Goal: Task Accomplishment & Management: Use online tool/utility

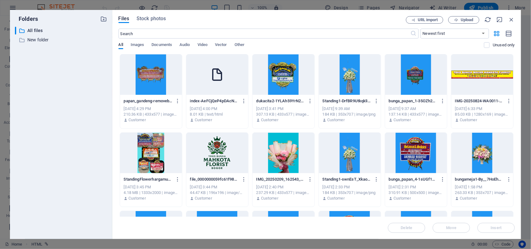
drag, startPoint x: 116, startPoint y: 54, endPoint x: 472, endPoint y: 91, distance: 358.5
click at [484, 96] on div "Files Stock photos URL import Upload ​ Newest first Oldest first Name (A-Z) Nam…" at bounding box center [316, 124] width 409 height 229
click at [159, 82] on div at bounding box center [151, 74] width 62 height 40
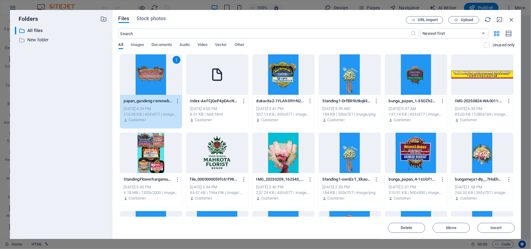
click at [298, 78] on div at bounding box center [284, 74] width 62 height 40
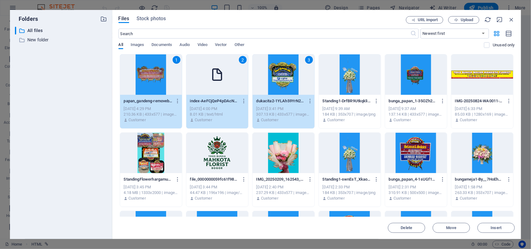
drag, startPoint x: 206, startPoint y: 76, endPoint x: 239, endPoint y: 75, distance: 33.3
click at [205, 76] on div "2" at bounding box center [217, 74] width 62 height 40
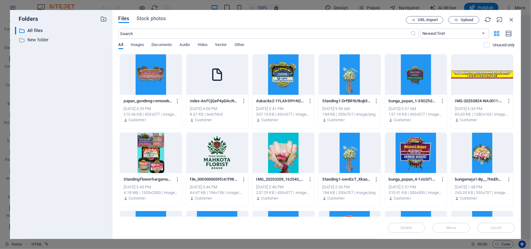
click at [147, 73] on div at bounding box center [151, 74] width 62 height 40
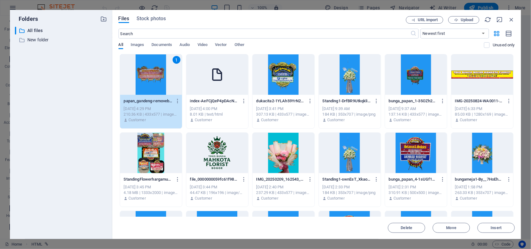
click at [269, 77] on div at bounding box center [284, 74] width 62 height 40
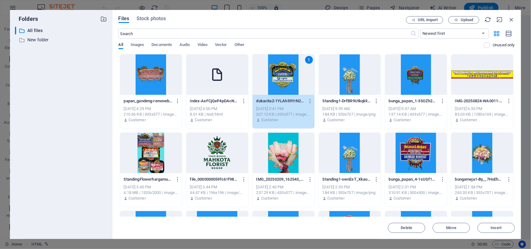
drag, startPoint x: 147, startPoint y: 80, endPoint x: 175, endPoint y: 78, distance: 28.4
click at [148, 79] on div at bounding box center [151, 74] width 62 height 40
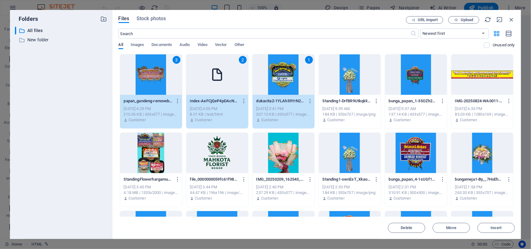
click at [253, 78] on div "1" at bounding box center [284, 74] width 62 height 40
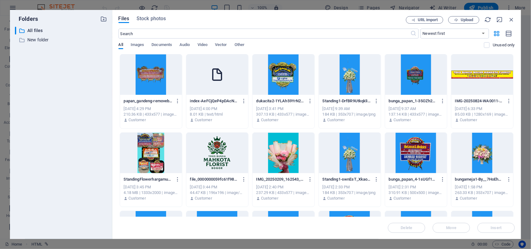
click at [148, 75] on div at bounding box center [151, 74] width 62 height 40
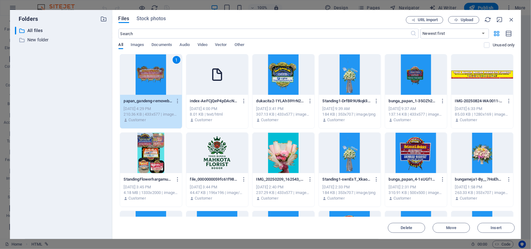
click at [289, 78] on div at bounding box center [284, 74] width 62 height 40
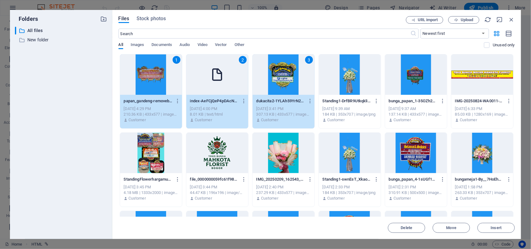
click at [227, 77] on div "2" at bounding box center [217, 74] width 62 height 40
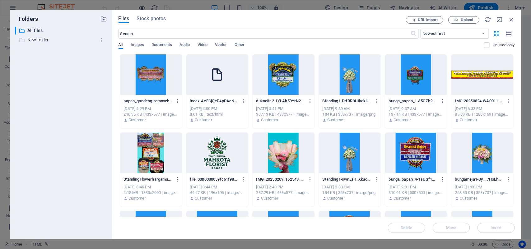
click at [40, 38] on p "New folder" at bounding box center [61, 39] width 68 height 7
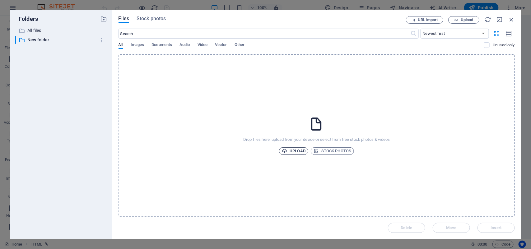
click at [290, 150] on span "Upload" at bounding box center [294, 150] width 24 height 7
click at [193, 21] on div "Files Stock photos" at bounding box center [263, 19] width 288 height 7
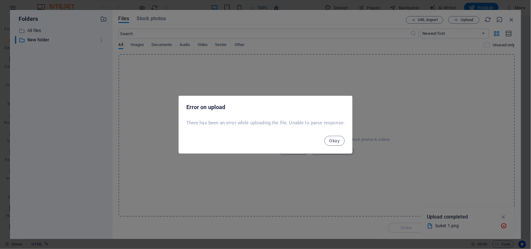
click at [335, 140] on span "Okay" at bounding box center [335, 140] width 11 height 5
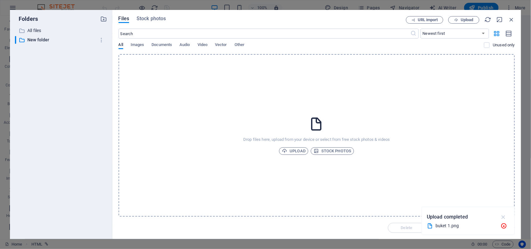
click at [504, 217] on icon "button" at bounding box center [503, 217] width 7 height 7
click at [301, 153] on span "Upload" at bounding box center [294, 150] width 24 height 7
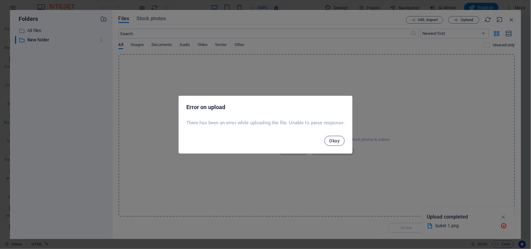
click at [335, 139] on span "Okay" at bounding box center [335, 140] width 11 height 5
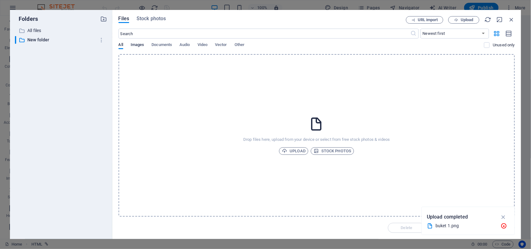
click at [137, 44] on span "Images" at bounding box center [138, 45] width 14 height 9
click at [37, 29] on p "All files" at bounding box center [61, 30] width 68 height 7
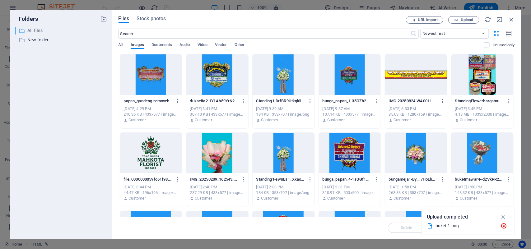
click at [31, 29] on p "All files" at bounding box center [61, 30] width 68 height 7
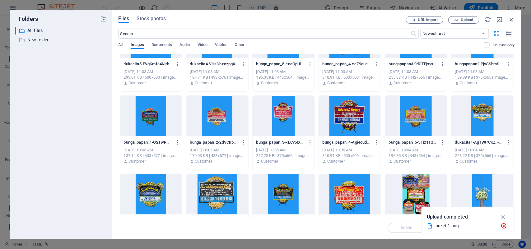
scroll to position [382, 0]
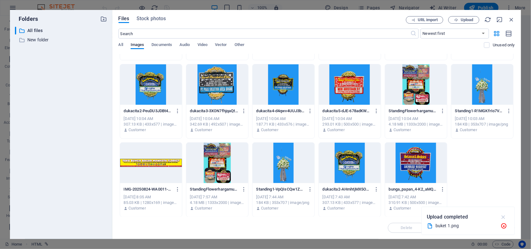
click at [500, 218] on icon "button" at bounding box center [503, 217] width 7 height 7
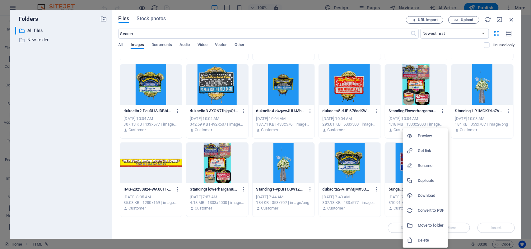
click at [477, 158] on div at bounding box center [265, 124] width 531 height 249
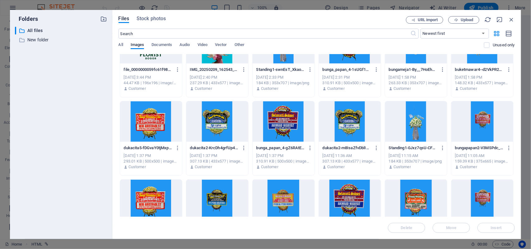
scroll to position [0, 0]
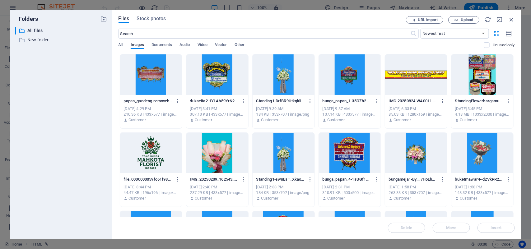
click at [156, 71] on div at bounding box center [151, 74] width 62 height 40
click at [169, 71] on div at bounding box center [151, 74] width 62 height 40
click at [204, 74] on div at bounding box center [217, 74] width 62 height 40
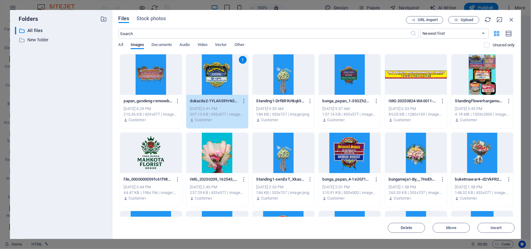
click at [171, 73] on div at bounding box center [151, 74] width 62 height 40
click at [155, 76] on div at bounding box center [151, 74] width 62 height 40
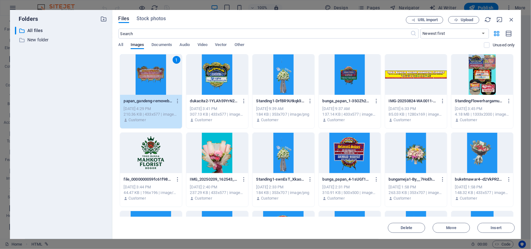
click at [173, 76] on div "1" at bounding box center [151, 74] width 62 height 40
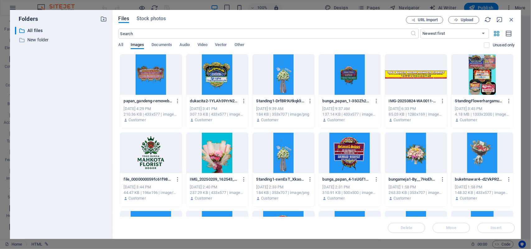
drag, startPoint x: 163, startPoint y: 79, endPoint x: 168, endPoint y: 78, distance: 5.1
click at [163, 79] on div at bounding box center [151, 74] width 62 height 40
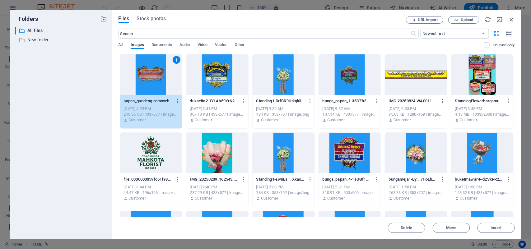
click at [221, 81] on div at bounding box center [217, 74] width 62 height 40
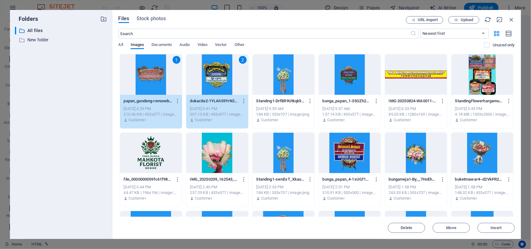
click at [285, 81] on div at bounding box center [284, 74] width 62 height 40
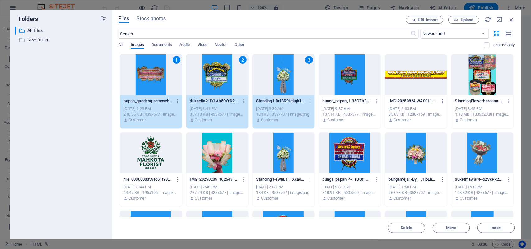
click at [349, 86] on div at bounding box center [350, 74] width 62 height 40
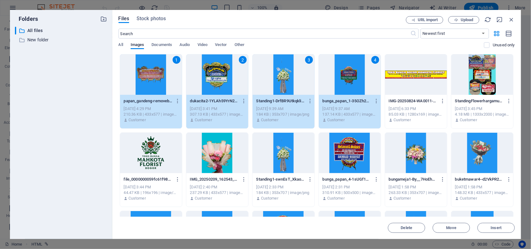
click at [417, 88] on div at bounding box center [416, 74] width 62 height 40
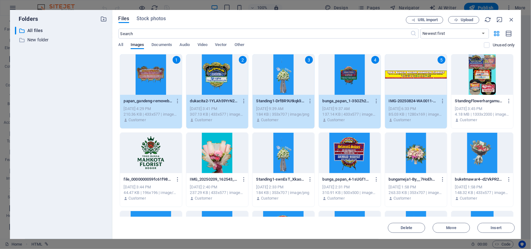
click at [475, 90] on div at bounding box center [483, 74] width 62 height 40
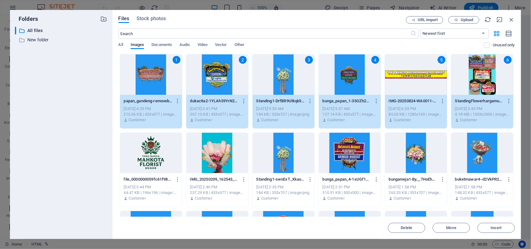
drag, startPoint x: 467, startPoint y: 136, endPoint x: 412, endPoint y: 142, distance: 55.2
click at [467, 136] on div at bounding box center [483, 153] width 62 height 40
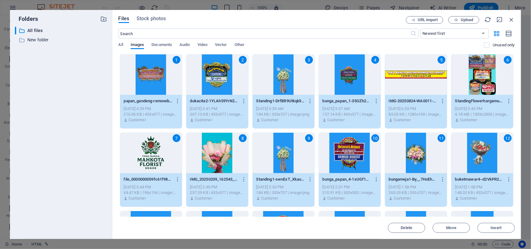
click at [412, 142] on div "11" at bounding box center [416, 153] width 62 height 40
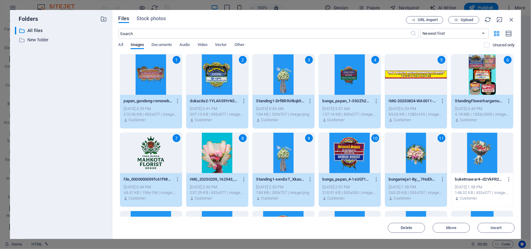
scroll to position [78, 0]
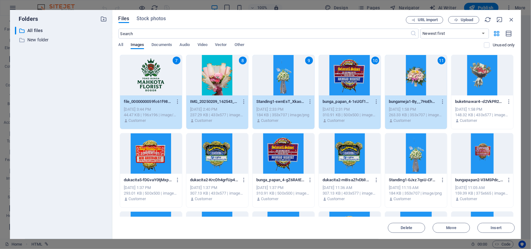
drag, startPoint x: 473, startPoint y: 104, endPoint x: 166, endPoint y: 162, distance: 312.3
click at [166, 162] on div "1 papan_gandeng-removebg-preview-drx8Irl2UDy871S7Wl5kxQ.png papan_gandeng-remov…" at bounding box center [317, 248] width 396 height 545
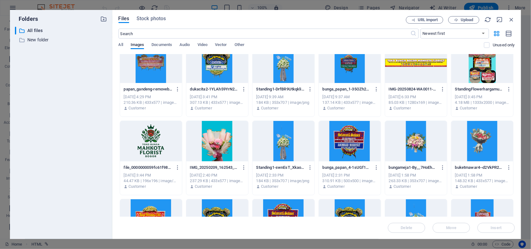
scroll to position [0, 0]
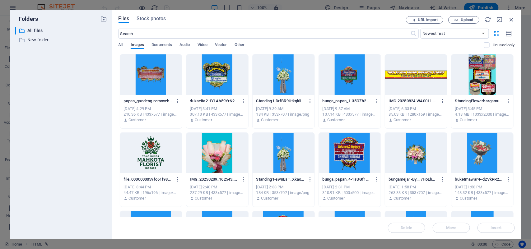
drag, startPoint x: 151, startPoint y: 87, endPoint x: 457, endPoint y: 87, distance: 306.5
click at [172, 83] on div at bounding box center [151, 74] width 62 height 40
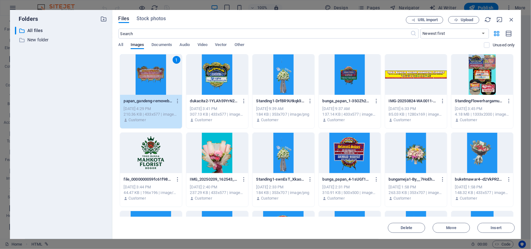
drag, startPoint x: 175, startPoint y: 83, endPoint x: 491, endPoint y: 103, distance: 316.8
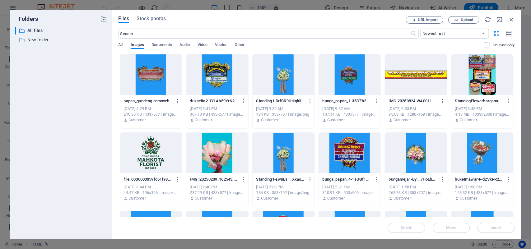
click at [152, 83] on div at bounding box center [151, 74] width 62 height 40
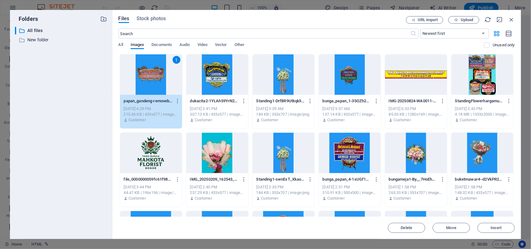
drag, startPoint x: 199, startPoint y: 86, endPoint x: 215, endPoint y: 87, distance: 15.3
click at [200, 86] on div at bounding box center [217, 74] width 62 height 40
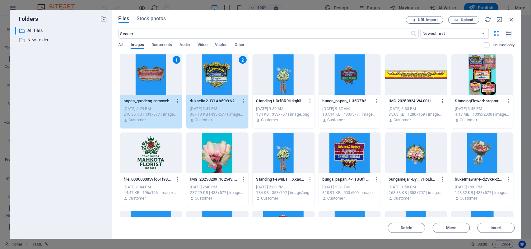
click at [284, 87] on div at bounding box center [284, 74] width 62 height 40
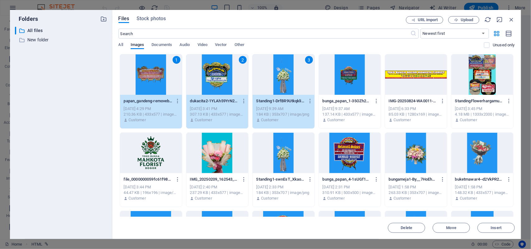
drag, startPoint x: 333, startPoint y: 88, endPoint x: 377, endPoint y: 91, distance: 44.3
click at [338, 88] on div at bounding box center [350, 74] width 62 height 40
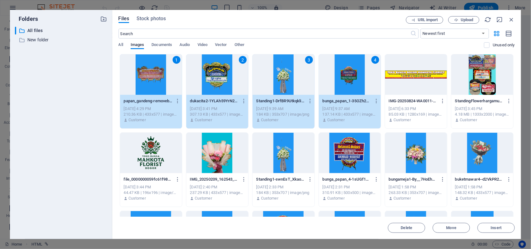
click at [422, 91] on div at bounding box center [416, 74] width 62 height 40
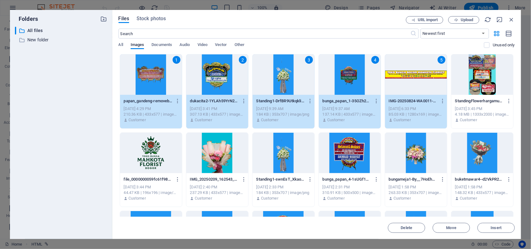
drag, startPoint x: 457, startPoint y: 92, endPoint x: 462, endPoint y: 108, distance: 16.5
click at [458, 92] on div at bounding box center [483, 74] width 62 height 40
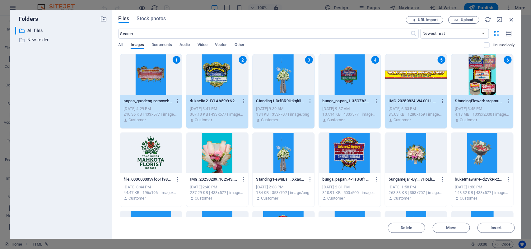
click at [356, 152] on div at bounding box center [350, 153] width 62 height 40
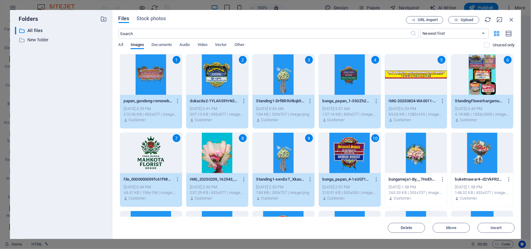
click at [229, 142] on div "8" at bounding box center [217, 153] width 62 height 40
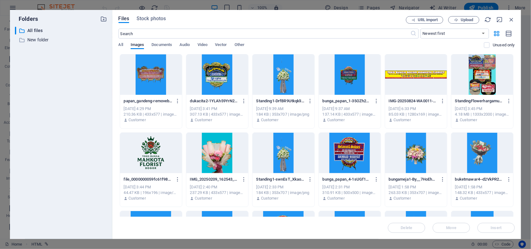
drag, startPoint x: 147, startPoint y: 73, endPoint x: 376, endPoint y: 82, distance: 229.2
click at [162, 77] on div at bounding box center [151, 74] width 62 height 40
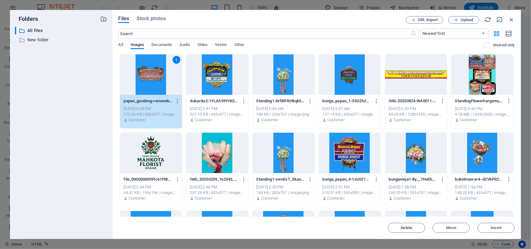
drag, startPoint x: 172, startPoint y: 77, endPoint x: 415, endPoint y: 87, distance: 243.3
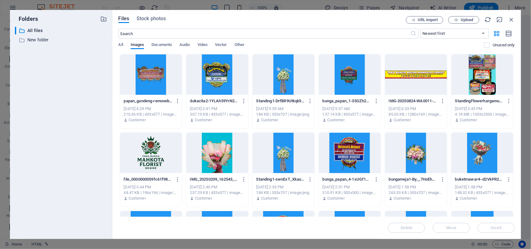
drag, startPoint x: 155, startPoint y: 76, endPoint x: 200, endPoint y: 72, distance: 45.2
click at [155, 75] on div at bounding box center [151, 74] width 62 height 40
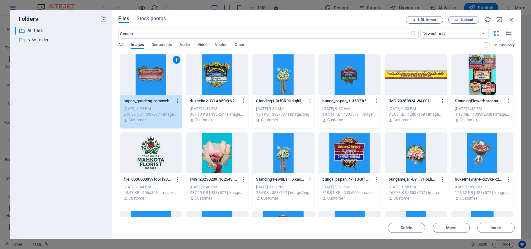
click at [213, 72] on div at bounding box center [217, 74] width 62 height 40
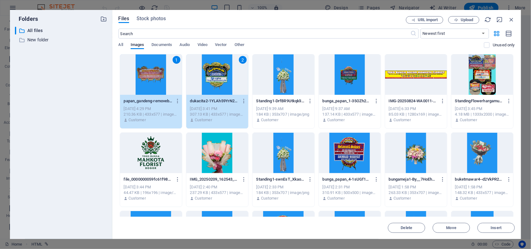
drag, startPoint x: 306, startPoint y: 89, endPoint x: 377, endPoint y: 89, distance: 70.9
click at [306, 89] on div at bounding box center [284, 74] width 62 height 40
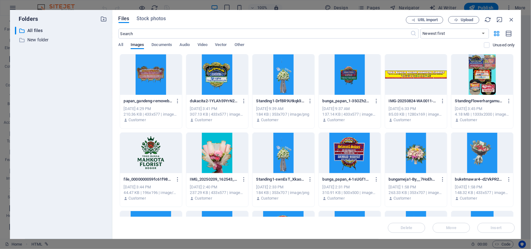
click at [428, 88] on div at bounding box center [416, 74] width 62 height 40
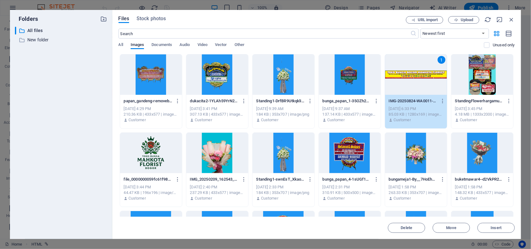
click at [150, 69] on div at bounding box center [151, 74] width 62 height 40
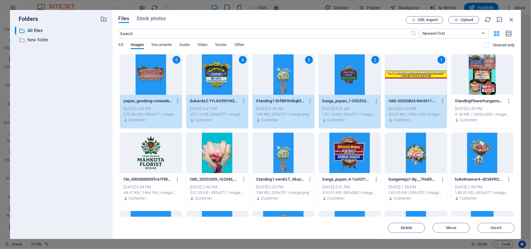
drag, startPoint x: 197, startPoint y: 75, endPoint x: 223, endPoint y: 80, distance: 26.8
click at [209, 77] on div "4" at bounding box center [217, 74] width 62 height 40
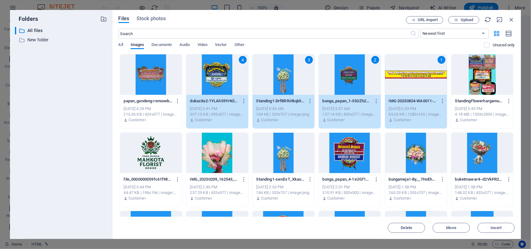
click at [166, 76] on div at bounding box center [151, 74] width 62 height 40
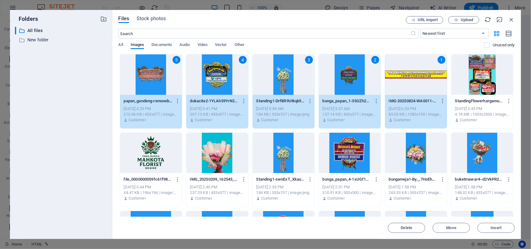
click at [531, 92] on div "Folders ​ All files All files ​ New folder New folder Files Stock photos URL im…" at bounding box center [265, 124] width 531 height 249
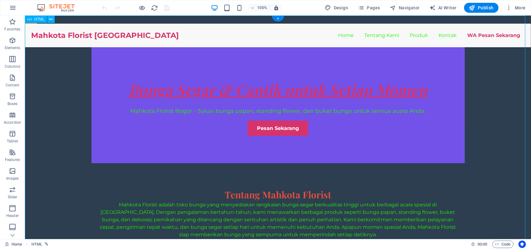
click at [520, 7] on span "More" at bounding box center [516, 8] width 20 height 6
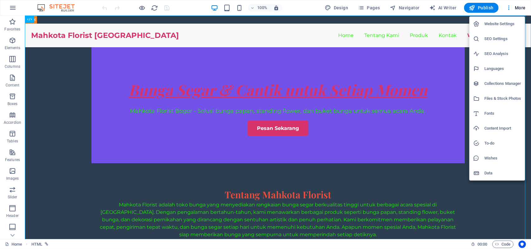
click at [507, 96] on h6 "Files & Stock Photos" at bounding box center [502, 98] width 37 height 7
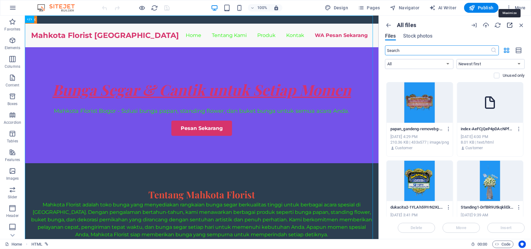
click at [507, 24] on icon "button" at bounding box center [509, 25] width 7 height 7
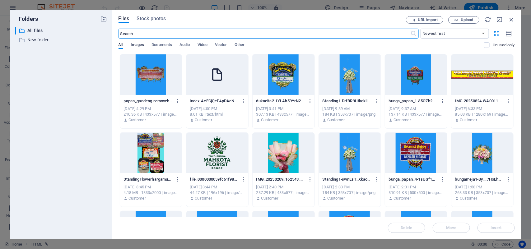
click at [136, 45] on span "Images" at bounding box center [138, 45] width 14 height 9
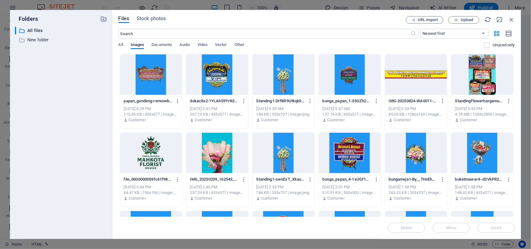
click at [143, 74] on div at bounding box center [151, 74] width 62 height 40
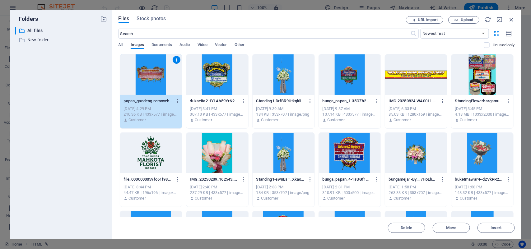
click at [480, 85] on div at bounding box center [483, 74] width 62 height 40
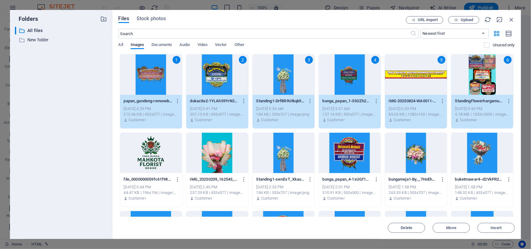
click at [489, 188] on div "[DATE] 1:58 PM" at bounding box center [482, 188] width 54 height 6
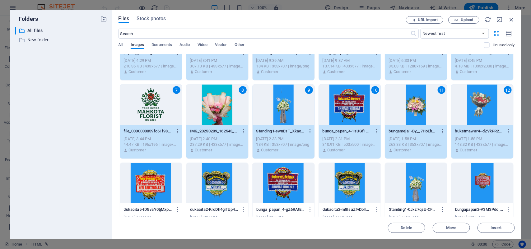
scroll to position [117, 0]
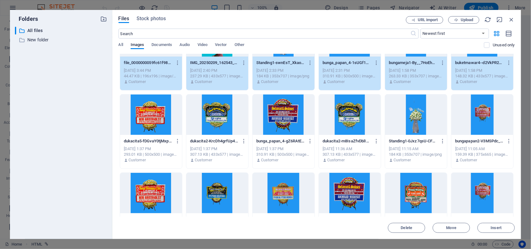
click at [486, 130] on div at bounding box center [483, 115] width 62 height 40
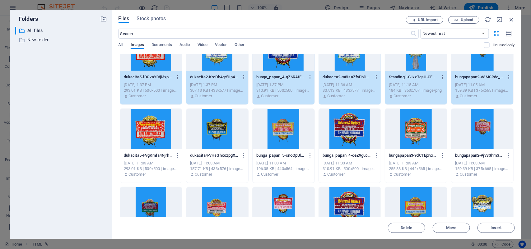
scroll to position [194, 0]
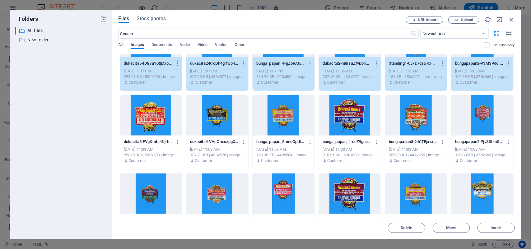
click at [486, 200] on div at bounding box center [483, 194] width 62 height 40
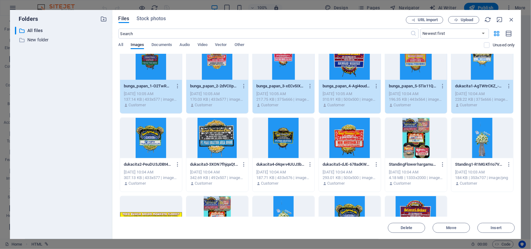
scroll to position [350, 0]
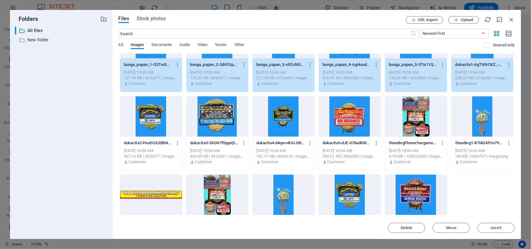
click at [406, 195] on div at bounding box center [416, 195] width 62 height 40
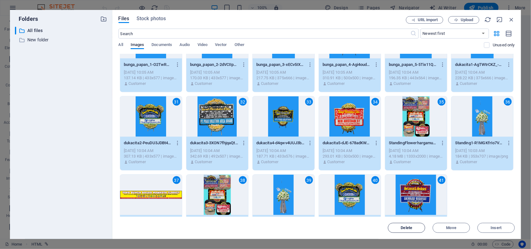
click at [405, 229] on span "Delete" at bounding box center [407, 228] width 12 height 4
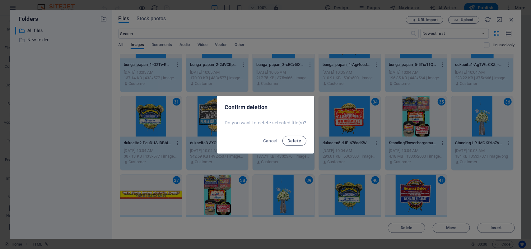
click at [293, 139] on span "Delete" at bounding box center [295, 140] width 14 height 5
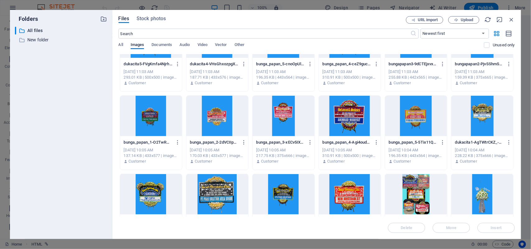
scroll to position [382, 0]
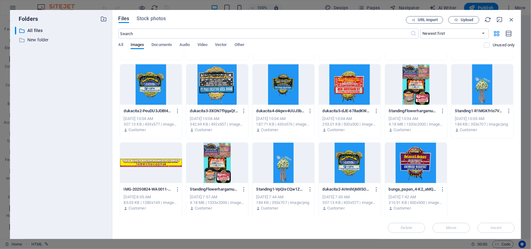
click at [403, 159] on div at bounding box center [416, 163] width 62 height 40
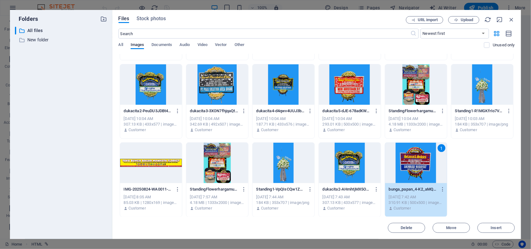
click at [366, 164] on div at bounding box center [350, 163] width 62 height 40
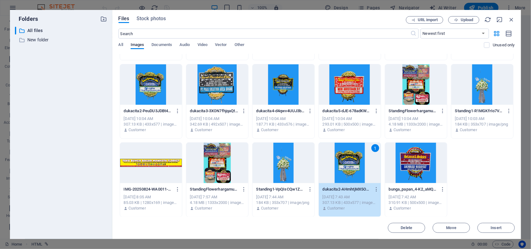
click at [291, 157] on div at bounding box center [284, 163] width 62 height 40
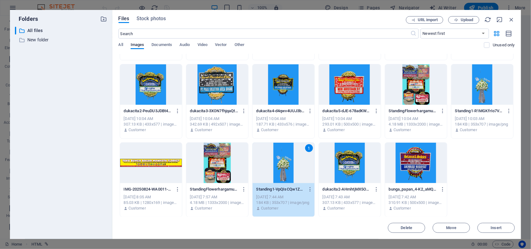
drag, startPoint x: 427, startPoint y: 164, endPoint x: 412, endPoint y: 170, distance: 16.3
click at [427, 164] on div at bounding box center [416, 163] width 62 height 40
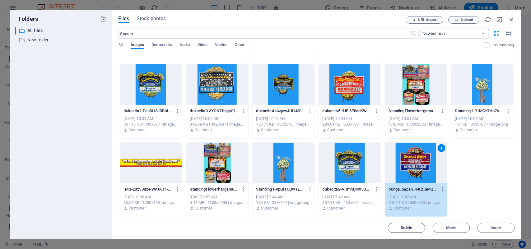
click at [413, 228] on span "Delete" at bounding box center [407, 228] width 32 height 4
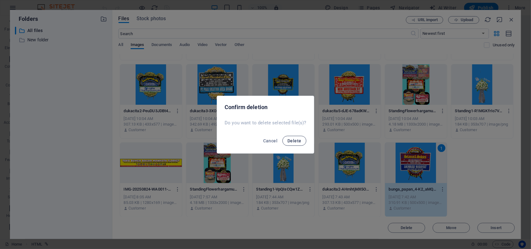
click at [299, 142] on span "Delete" at bounding box center [295, 140] width 14 height 5
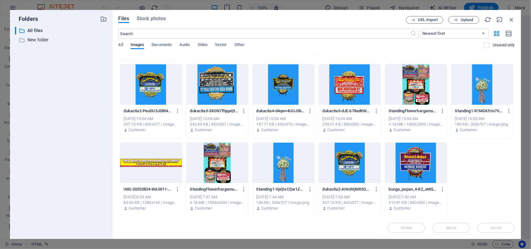
click at [352, 156] on div at bounding box center [350, 163] width 62 height 40
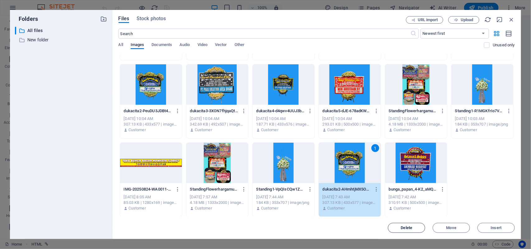
click at [410, 229] on span "Delete" at bounding box center [407, 228] width 12 height 4
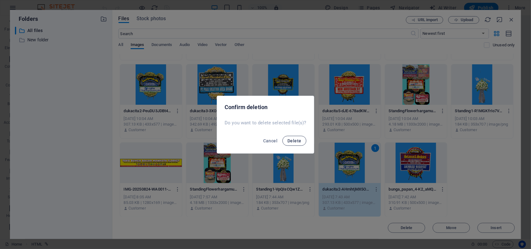
click at [293, 138] on span "Delete" at bounding box center [295, 140] width 14 height 5
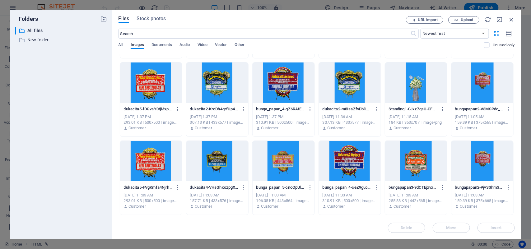
scroll to position [0, 0]
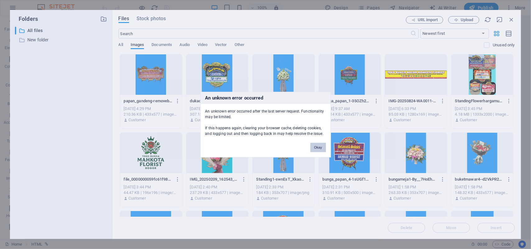
click at [321, 146] on button "Okay" at bounding box center [319, 147] width 16 height 9
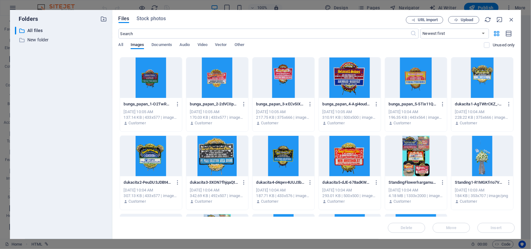
scroll to position [382, 0]
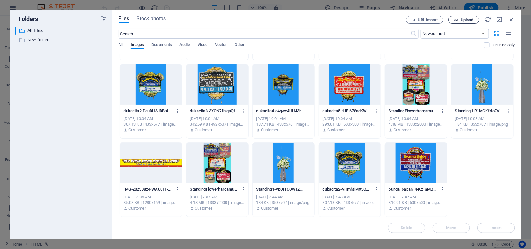
click at [467, 18] on span "Upload" at bounding box center [467, 20] width 13 height 4
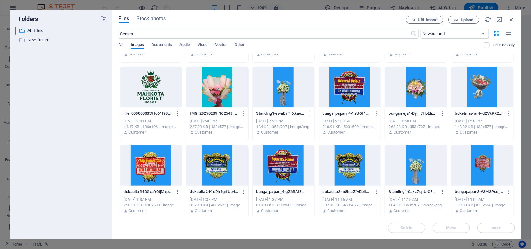
scroll to position [117, 0]
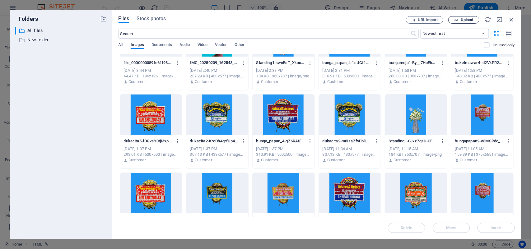
click at [466, 22] on span "Upload" at bounding box center [467, 20] width 13 height 4
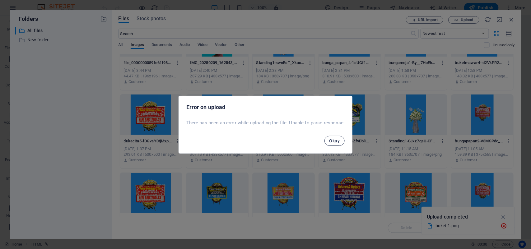
click at [336, 143] on span "Okay" at bounding box center [335, 140] width 11 height 5
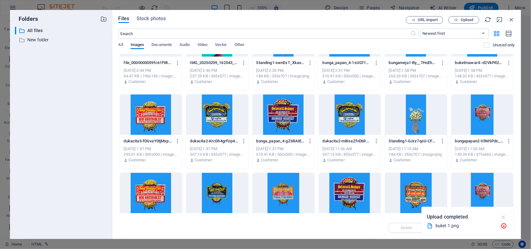
click at [503, 216] on icon "button" at bounding box center [503, 217] width 7 height 7
click at [470, 21] on span "Upload" at bounding box center [467, 20] width 13 height 4
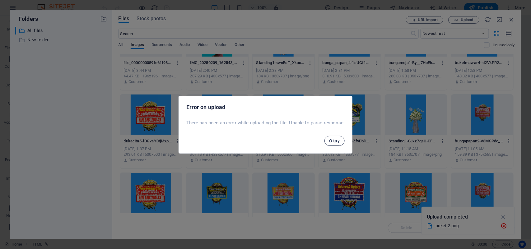
click at [328, 142] on button "Okay" at bounding box center [335, 141] width 21 height 10
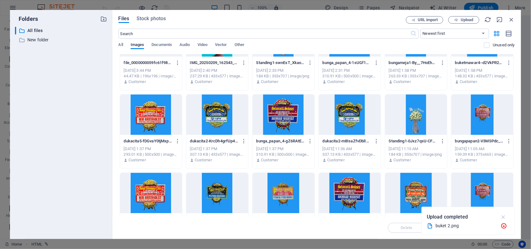
click at [505, 217] on icon "button" at bounding box center [503, 217] width 7 height 7
click at [514, 18] on icon "button" at bounding box center [511, 19] width 7 height 7
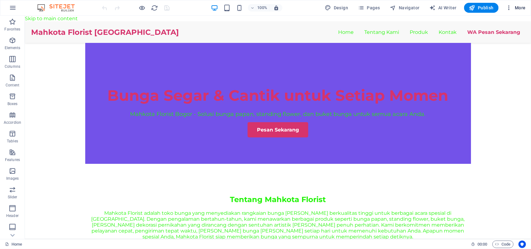
click at [519, 7] on span "More" at bounding box center [516, 8] width 20 height 6
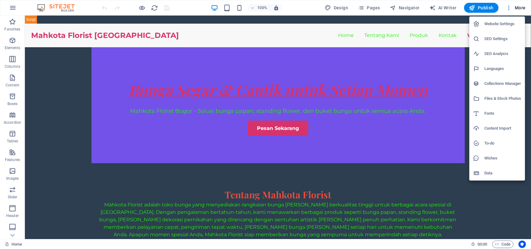
click at [503, 100] on h6 "Files & Stock Photos" at bounding box center [502, 98] width 37 height 7
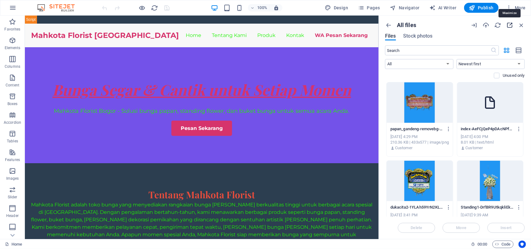
click at [508, 25] on icon "button" at bounding box center [509, 25] width 7 height 7
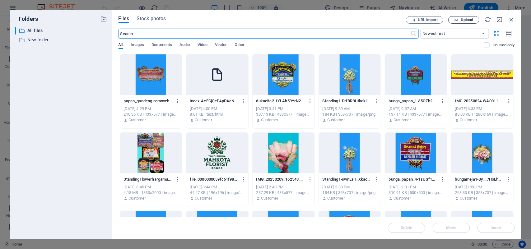
click at [460, 18] on span "Upload" at bounding box center [464, 20] width 26 height 4
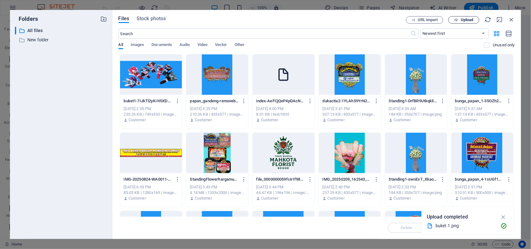
click at [465, 19] on span "Upload" at bounding box center [467, 20] width 13 height 4
click at [461, 19] on span "Upload" at bounding box center [467, 20] width 13 height 4
click at [456, 17] on button "Upload" at bounding box center [463, 19] width 31 height 7
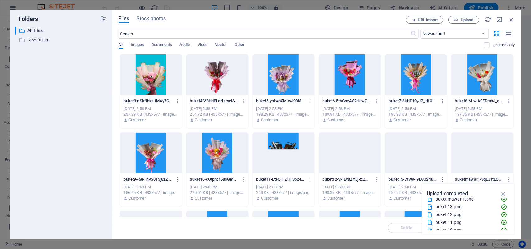
scroll to position [296, 0]
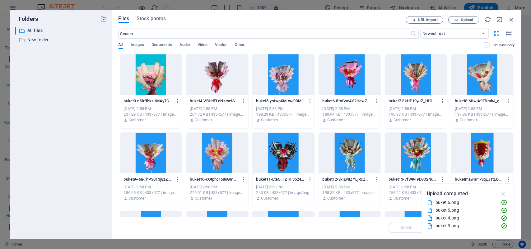
click at [505, 195] on icon "button" at bounding box center [503, 193] width 7 height 7
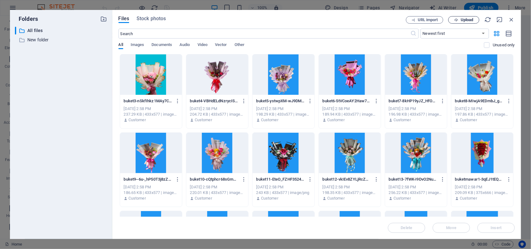
click at [462, 21] on span "Upload" at bounding box center [467, 20] width 13 height 4
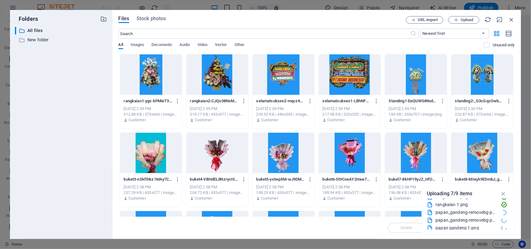
scroll to position [39, 0]
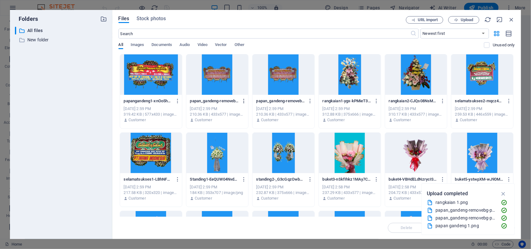
click at [243, 101] on icon "button" at bounding box center [244, 101] width 6 height 6
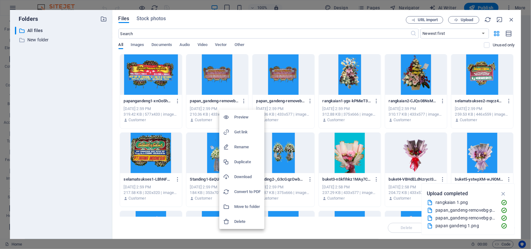
click at [230, 223] on div at bounding box center [228, 222] width 11 height 6
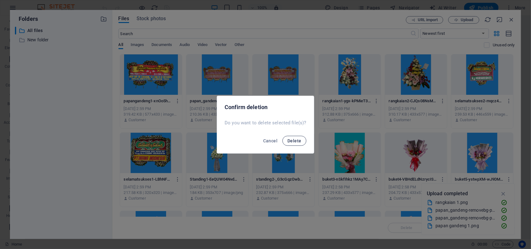
click at [288, 138] on span "Delete" at bounding box center [295, 140] width 14 height 5
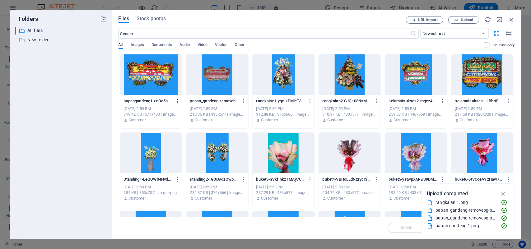
click at [177, 103] on icon "button" at bounding box center [178, 101] width 6 height 6
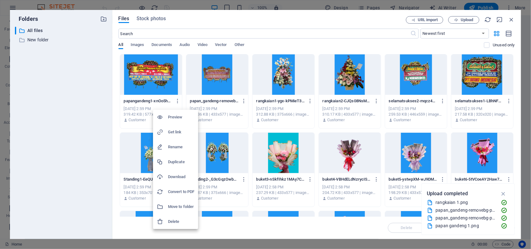
click at [175, 220] on h6 "Delete" at bounding box center [181, 221] width 26 height 7
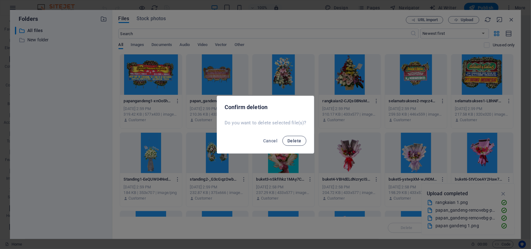
click at [292, 143] on span "Delete" at bounding box center [295, 140] width 14 height 5
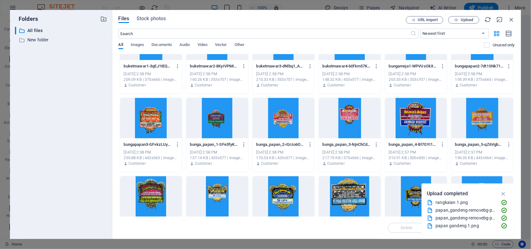
scroll to position [311, 0]
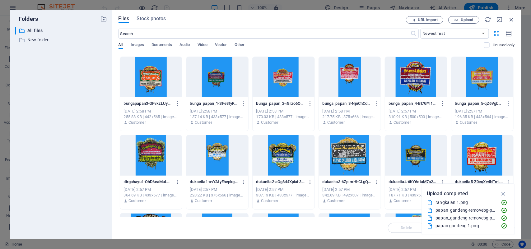
click at [310, 104] on icon "button" at bounding box center [310, 104] width 6 height 6
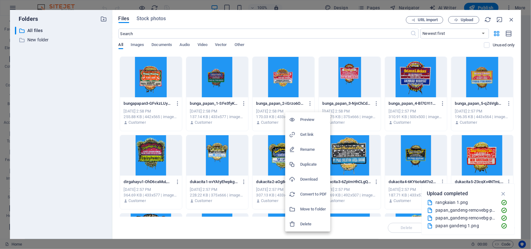
click at [299, 225] on div at bounding box center [294, 224] width 11 height 6
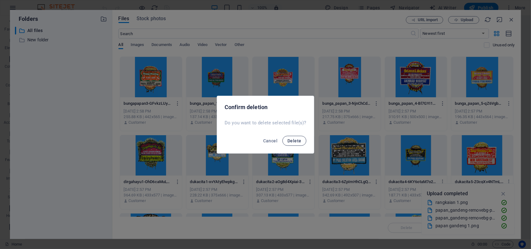
click at [297, 139] on span "Delete" at bounding box center [295, 140] width 14 height 5
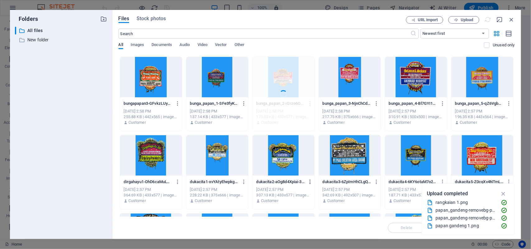
click at [309, 181] on icon "button" at bounding box center [310, 182] width 6 height 6
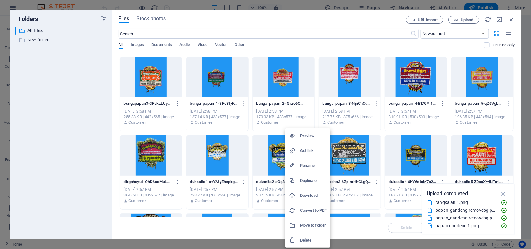
click at [305, 242] on h6 "Delete" at bounding box center [313, 240] width 26 height 7
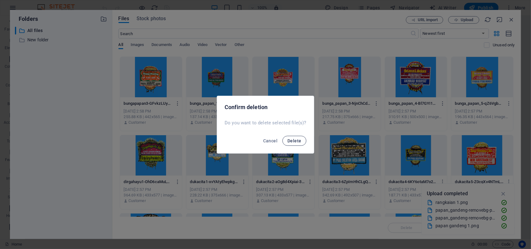
click at [297, 142] on span "Delete" at bounding box center [295, 140] width 14 height 5
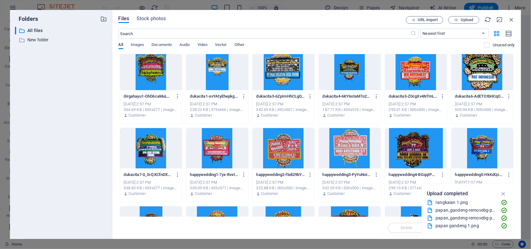
scroll to position [428, 0]
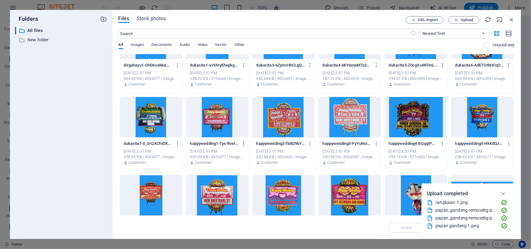
click at [244, 145] on icon "button" at bounding box center [244, 144] width 6 height 6
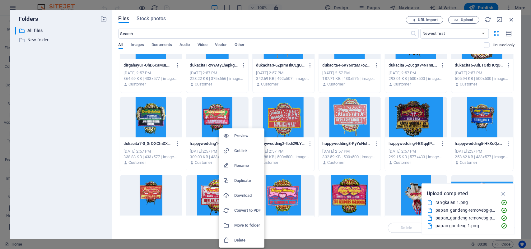
click at [233, 241] on div at bounding box center [228, 240] width 11 height 6
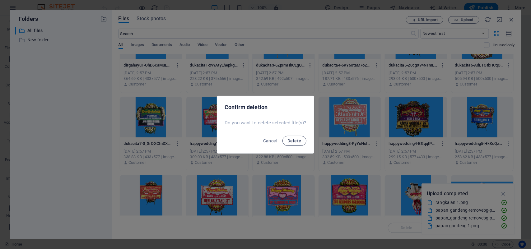
click at [295, 144] on button "Delete" at bounding box center [295, 141] width 24 height 10
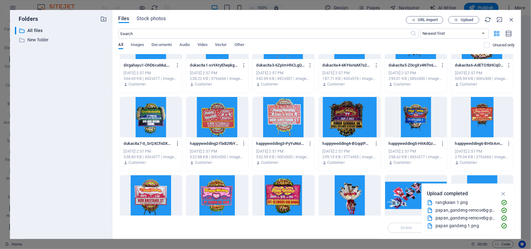
click at [178, 145] on icon "button" at bounding box center [178, 144] width 6 height 6
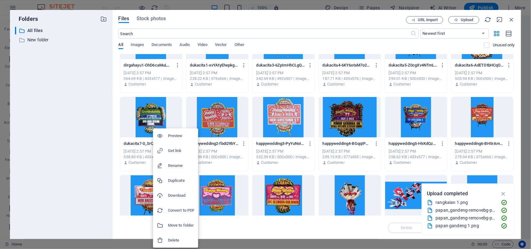
click at [181, 239] on h6 "Delete" at bounding box center [181, 240] width 26 height 7
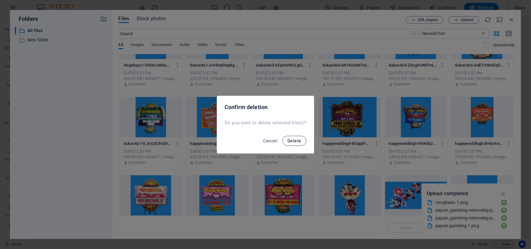
click at [292, 139] on span "Delete" at bounding box center [295, 140] width 14 height 5
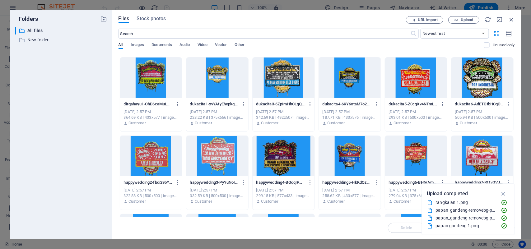
scroll to position [350, 0]
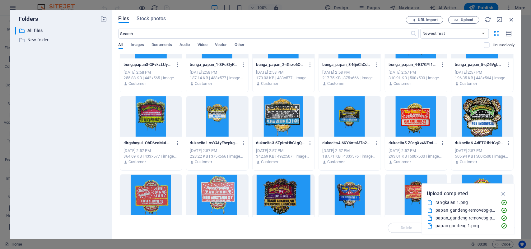
click at [508, 145] on icon "button" at bounding box center [509, 143] width 6 height 6
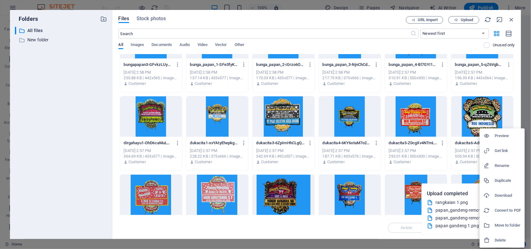
click at [504, 239] on h6 "Delete" at bounding box center [508, 240] width 26 height 7
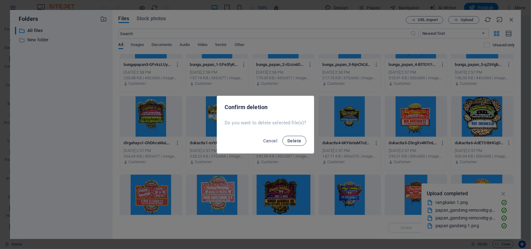
click at [296, 144] on button "Delete" at bounding box center [295, 141] width 24 height 10
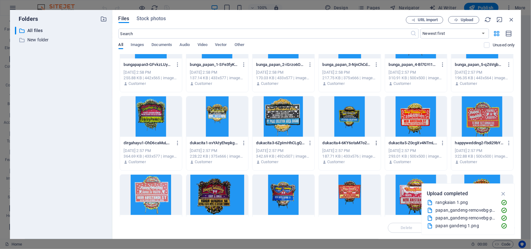
click at [375, 143] on icon "button" at bounding box center [377, 143] width 6 height 6
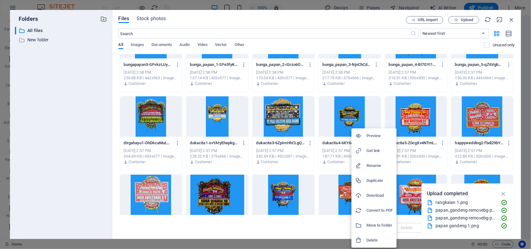
click at [372, 240] on h6 "Delete" at bounding box center [380, 240] width 26 height 7
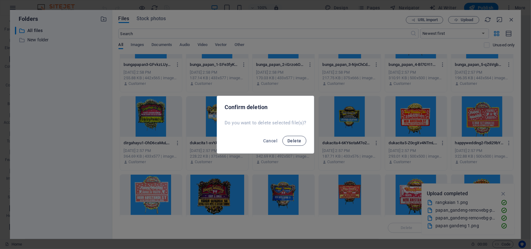
click at [292, 138] on button "Delete" at bounding box center [295, 141] width 24 height 10
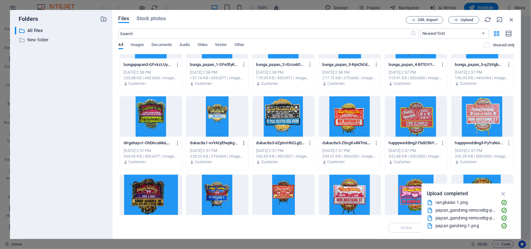
click at [243, 143] on icon "button" at bounding box center [244, 143] width 6 height 6
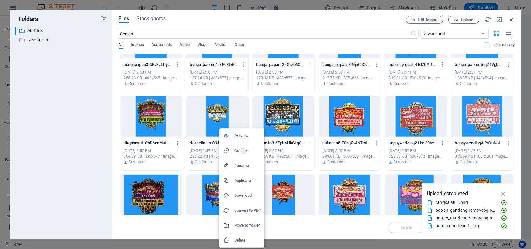
click at [232, 240] on div at bounding box center [228, 240] width 11 height 6
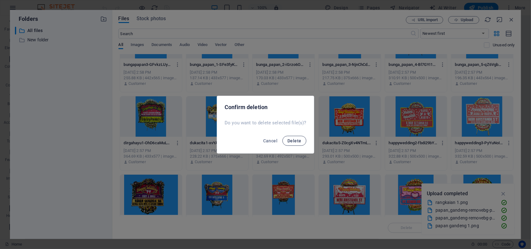
click at [296, 142] on span "Delete" at bounding box center [295, 140] width 14 height 5
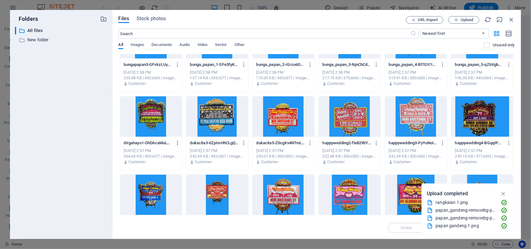
click at [176, 144] on icon "button" at bounding box center [178, 143] width 6 height 6
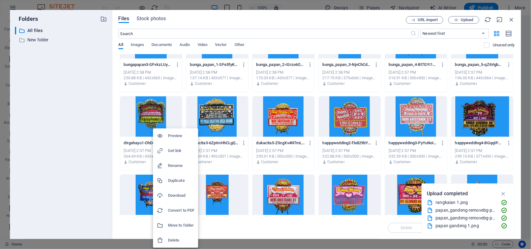
click at [166, 244] on li "Delete" at bounding box center [175, 240] width 45 height 15
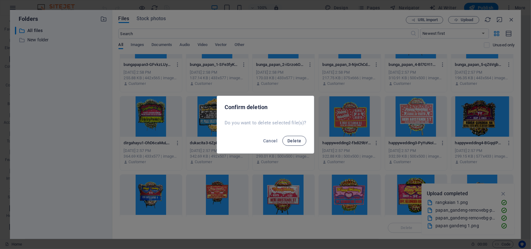
click at [293, 141] on span "Delete" at bounding box center [295, 140] width 14 height 5
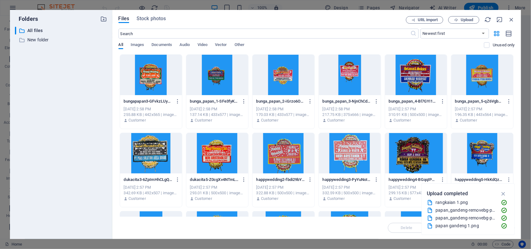
scroll to position [311, 0]
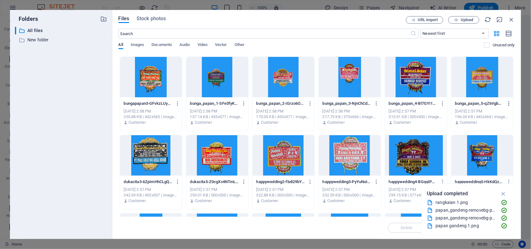
click at [508, 103] on icon "button" at bounding box center [509, 104] width 6 height 6
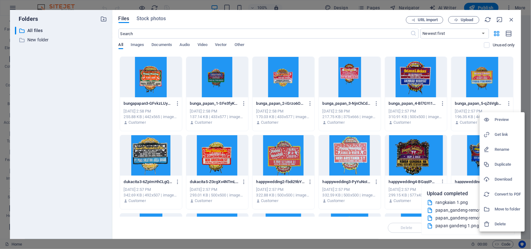
click at [506, 222] on h6 "Delete" at bounding box center [508, 224] width 26 height 7
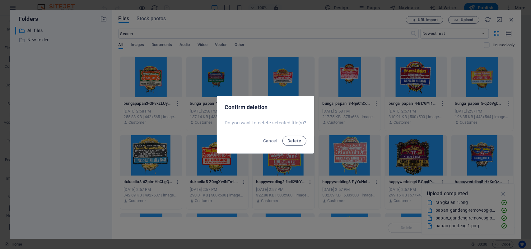
click at [298, 138] on button "Delete" at bounding box center [295, 141] width 24 height 10
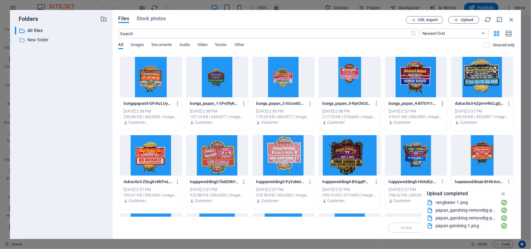
click at [442, 104] on icon "button" at bounding box center [443, 104] width 6 height 6
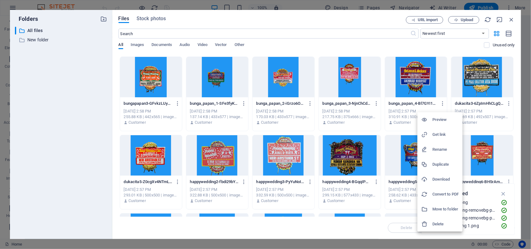
click at [436, 223] on h6 "Delete" at bounding box center [446, 224] width 26 height 7
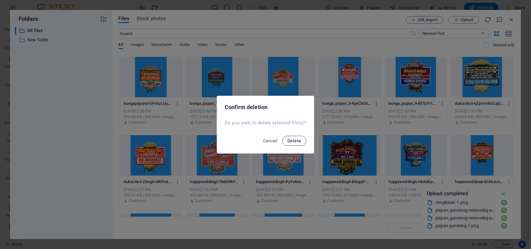
click at [296, 142] on span "Delete" at bounding box center [295, 140] width 14 height 5
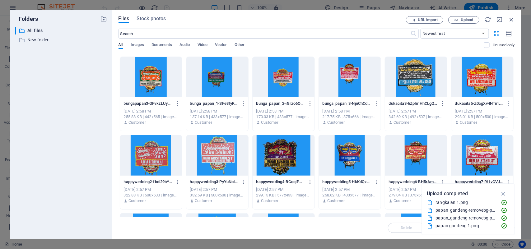
click at [310, 104] on icon "button" at bounding box center [310, 104] width 6 height 6
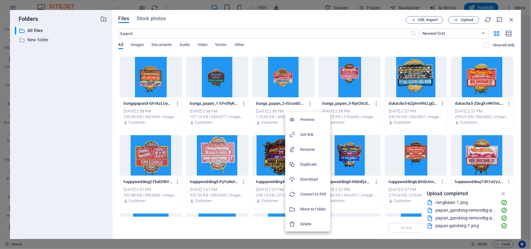
click at [304, 224] on h6 "Delete" at bounding box center [313, 224] width 26 height 7
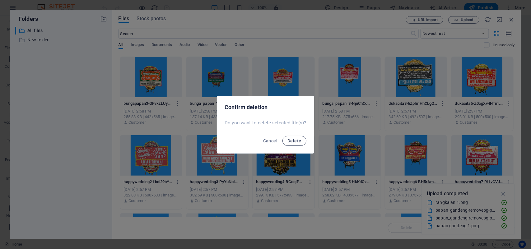
click at [302, 142] on button "Delete" at bounding box center [295, 141] width 24 height 10
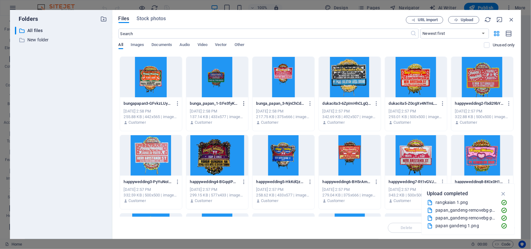
click at [242, 103] on icon "button" at bounding box center [244, 104] width 6 height 6
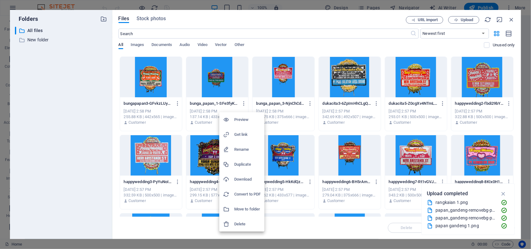
click at [234, 226] on h6 "Delete" at bounding box center [247, 224] width 26 height 7
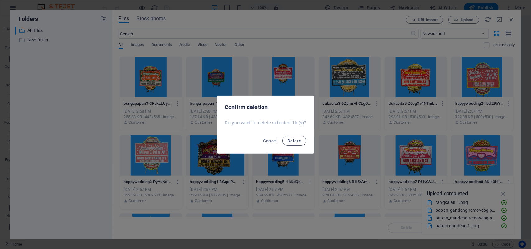
click at [296, 141] on span "Delete" at bounding box center [295, 140] width 14 height 5
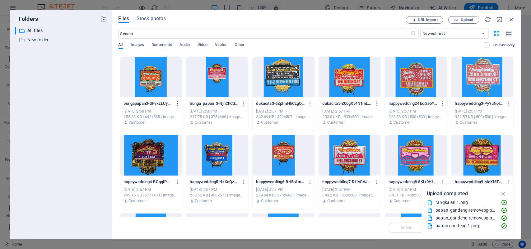
click at [177, 103] on icon "button" at bounding box center [178, 104] width 6 height 6
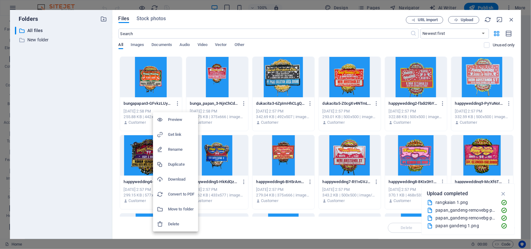
click at [178, 224] on h6 "Delete" at bounding box center [181, 224] width 26 height 7
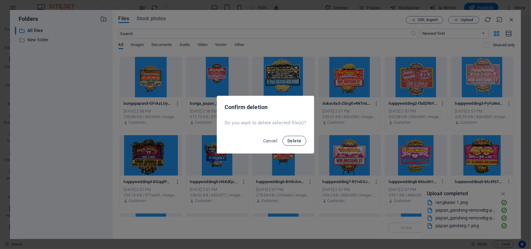
click at [299, 143] on span "Delete" at bounding box center [295, 140] width 14 height 5
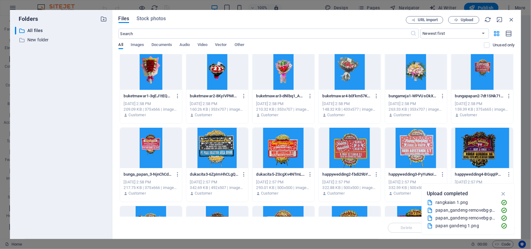
scroll to position [233, 0]
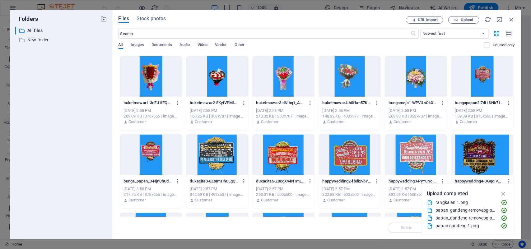
click at [508, 103] on icon "button" at bounding box center [509, 103] width 6 height 6
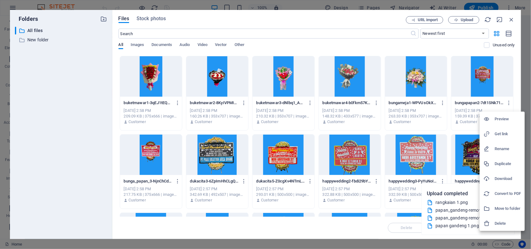
click at [504, 223] on h6 "Delete" at bounding box center [508, 223] width 26 height 7
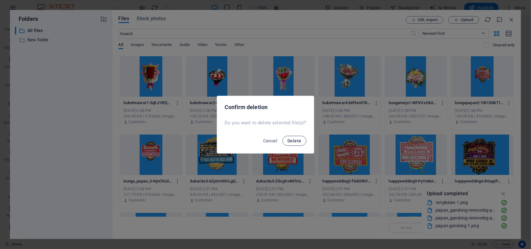
click at [293, 138] on span "Delete" at bounding box center [295, 140] width 14 height 5
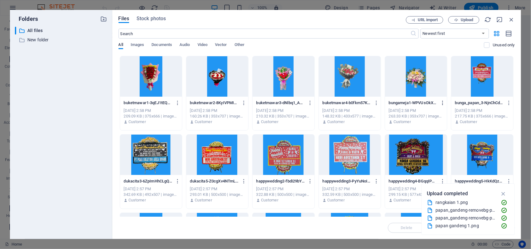
click at [441, 103] on icon "button" at bounding box center [443, 103] width 6 height 6
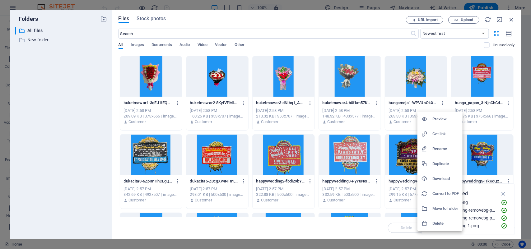
click at [438, 221] on h6 "Delete" at bounding box center [446, 223] width 26 height 7
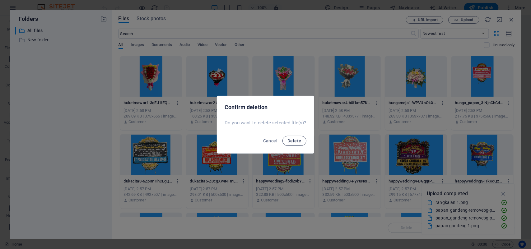
click at [296, 143] on span "Delete" at bounding box center [295, 140] width 14 height 5
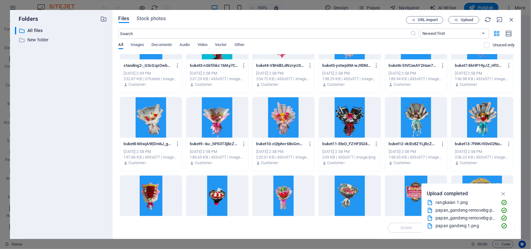
scroll to position [0, 0]
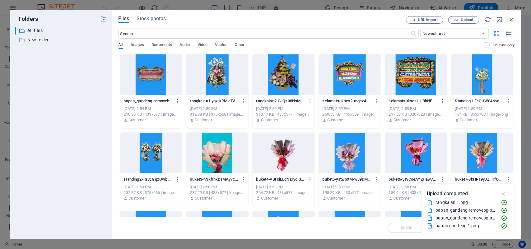
click at [503, 195] on icon "button" at bounding box center [503, 193] width 7 height 7
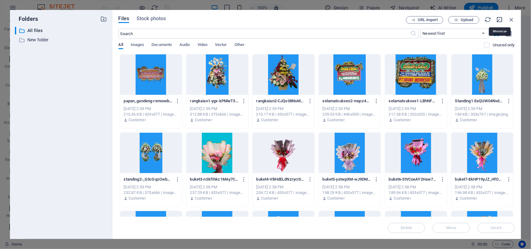
click at [499, 21] on icon "button" at bounding box center [499, 19] width 7 height 7
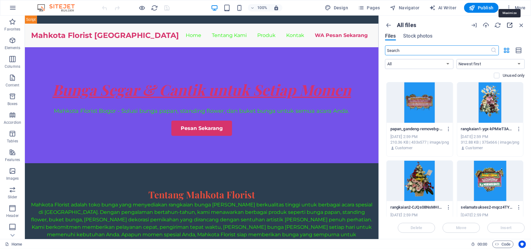
click at [509, 24] on icon "button" at bounding box center [509, 25] width 7 height 7
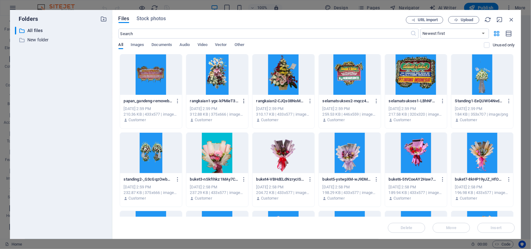
click at [244, 101] on icon "button" at bounding box center [244, 101] width 6 height 6
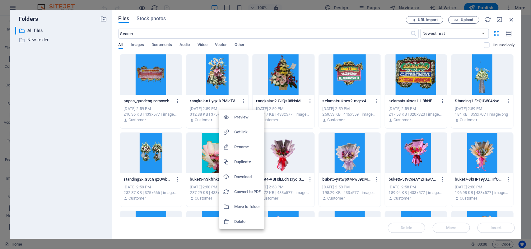
click at [242, 130] on h6 "Get link" at bounding box center [247, 132] width 26 height 7
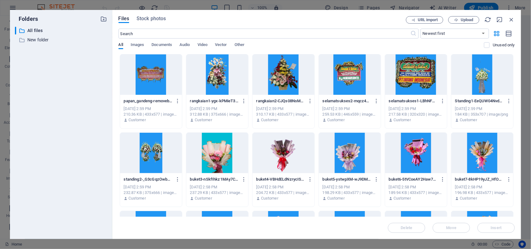
click at [274, 104] on div "rangkaian2-CJQs08NsMHIKVY7eksRO5Q.png rangkaian2-CJQs08NsMHIKVY7eksRO5Q.png" at bounding box center [283, 101] width 54 height 10
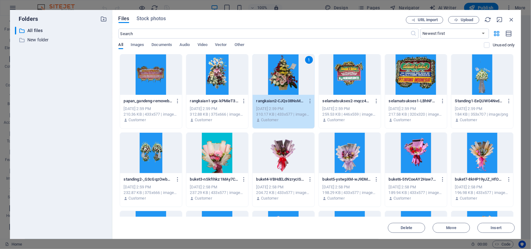
click at [272, 107] on div "[DATE] 2:59 PM" at bounding box center [283, 109] width 54 height 6
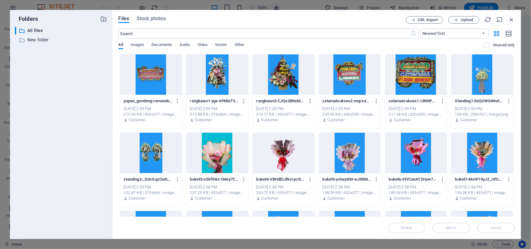
click at [309, 101] on icon "button" at bounding box center [310, 101] width 6 height 6
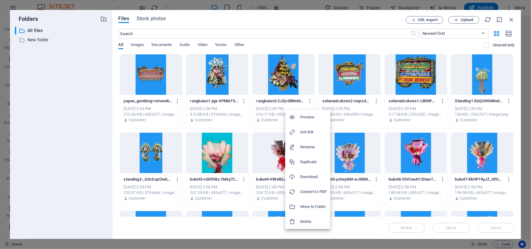
click at [309, 130] on h6 "Get link" at bounding box center [313, 132] width 26 height 7
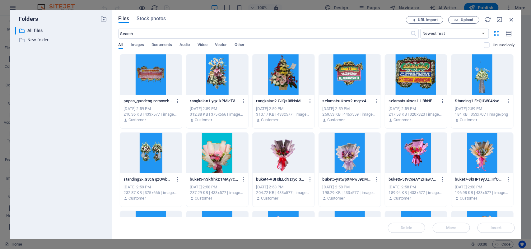
drag, startPoint x: 159, startPoint y: 147, endPoint x: 163, endPoint y: 143, distance: 4.8
click at [159, 147] on div at bounding box center [151, 153] width 62 height 40
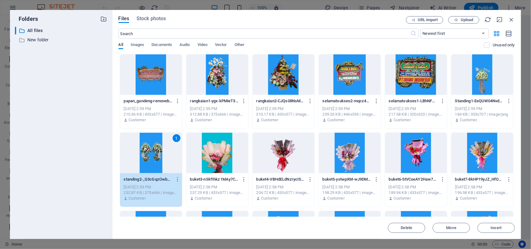
click at [355, 85] on div at bounding box center [350, 74] width 62 height 40
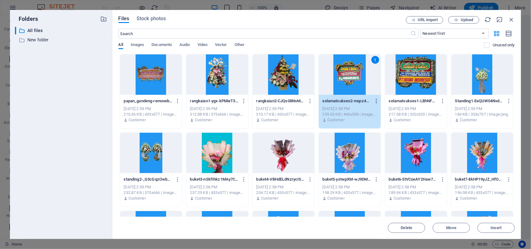
click at [376, 102] on icon "button" at bounding box center [377, 101] width 6 height 6
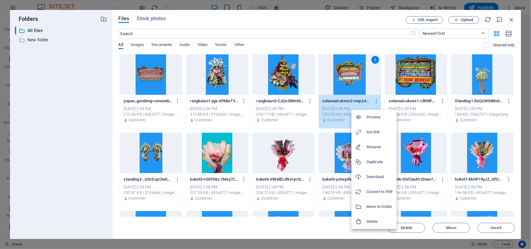
click at [373, 133] on h6 "Get link" at bounding box center [380, 132] width 26 height 7
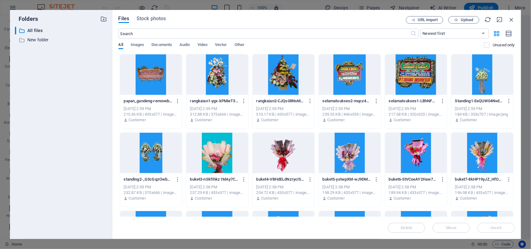
click at [281, 113] on div "310.17 KB | 433x577 | image/png" at bounding box center [283, 115] width 54 height 6
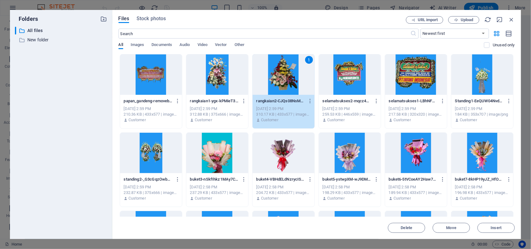
click at [263, 120] on p "Customer" at bounding box center [269, 120] width 17 height 6
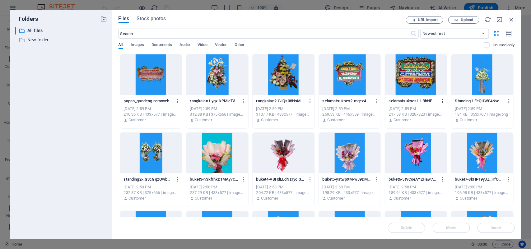
click at [442, 101] on icon "button" at bounding box center [443, 101] width 6 height 6
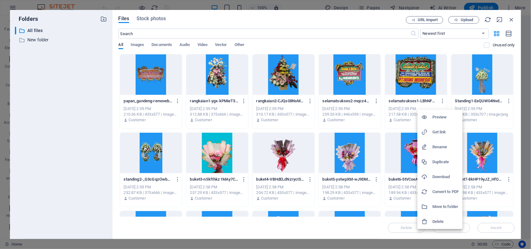
click at [440, 131] on h6 "Get link" at bounding box center [446, 132] width 26 height 7
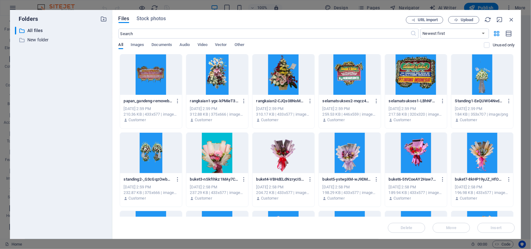
click at [281, 144] on div at bounding box center [284, 153] width 62 height 40
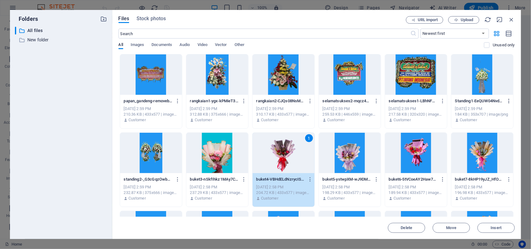
click at [509, 102] on icon "button" at bounding box center [509, 101] width 6 height 6
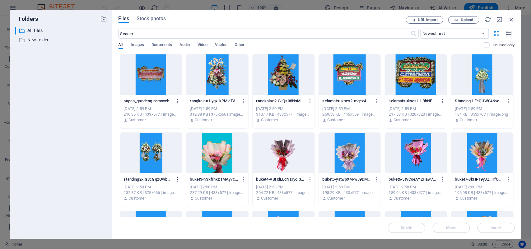
click at [177, 177] on icon "button" at bounding box center [178, 180] width 6 height 6
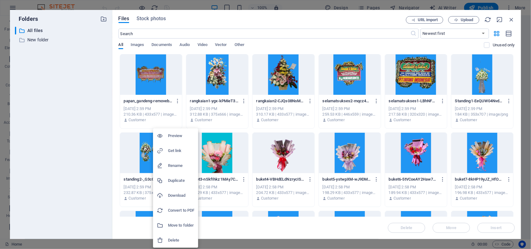
click at [181, 150] on h6 "Get link" at bounding box center [181, 150] width 26 height 7
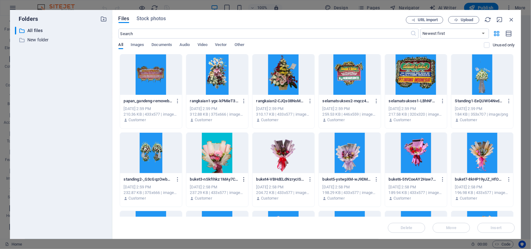
click at [244, 180] on icon "button" at bounding box center [244, 180] width 6 height 6
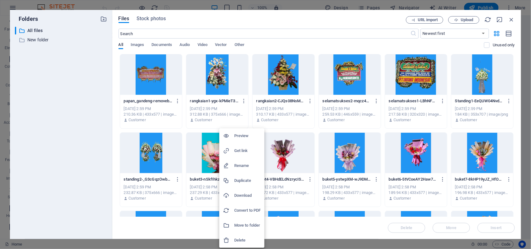
click at [244, 152] on h6 "Get link" at bounding box center [247, 150] width 26 height 7
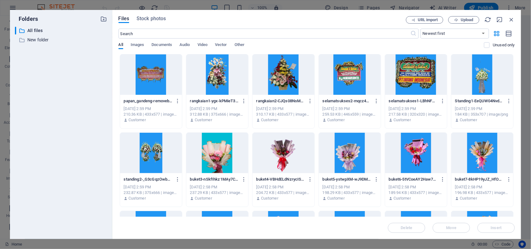
click at [286, 187] on div "[DATE] 2:58 PM" at bounding box center [283, 188] width 54 height 6
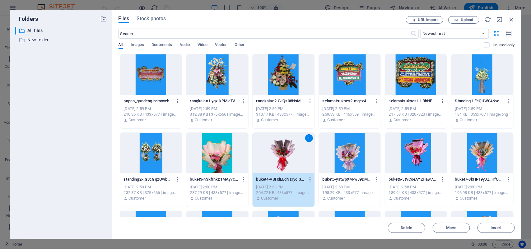
click at [309, 178] on icon "button" at bounding box center [310, 180] width 6 height 6
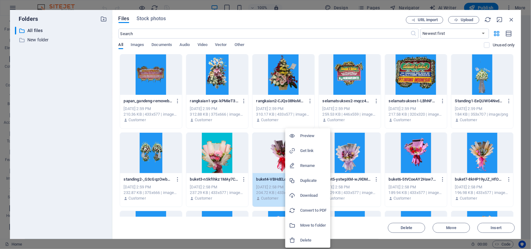
click at [313, 148] on h6 "Get link" at bounding box center [313, 150] width 26 height 7
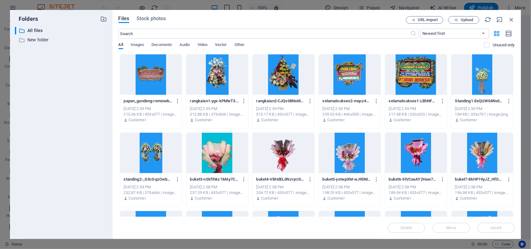
click at [358, 194] on div "198.29 KB | 433x577 | image/png" at bounding box center [350, 193] width 54 height 6
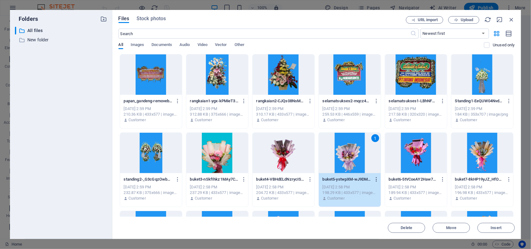
click at [375, 180] on icon "button" at bounding box center [377, 180] width 6 height 6
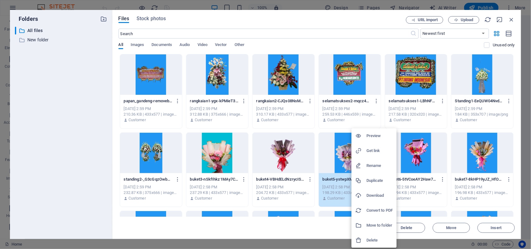
click at [375, 149] on h6 "Get link" at bounding box center [380, 150] width 26 height 7
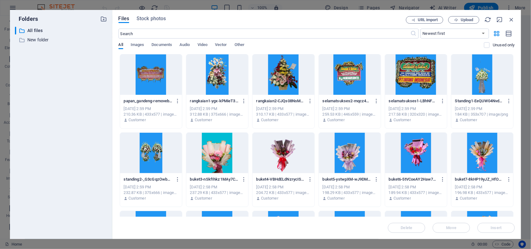
click at [404, 187] on div "[DATE] 2:58 PM" at bounding box center [416, 188] width 54 height 6
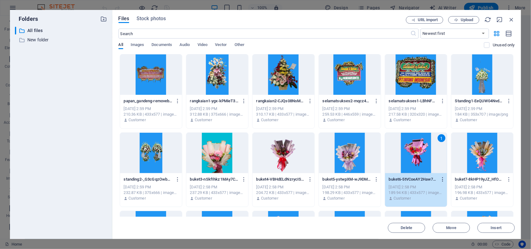
click at [441, 177] on icon "button" at bounding box center [443, 180] width 6 height 6
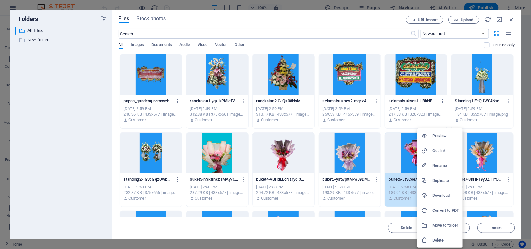
click at [433, 152] on h6 "Get link" at bounding box center [446, 150] width 26 height 7
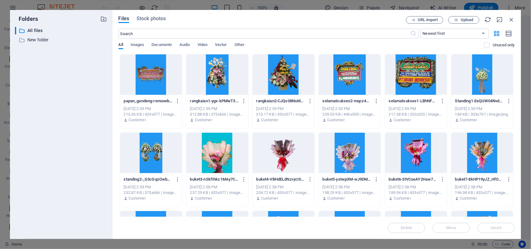
click at [466, 194] on div "196.98 KB | 433x577 | image/png" at bounding box center [482, 193] width 54 height 6
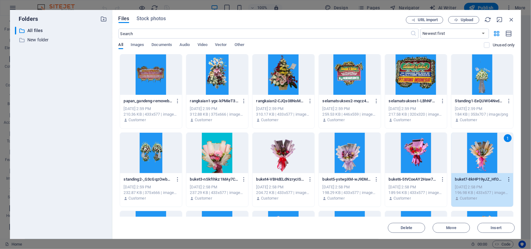
click at [508, 179] on icon "button" at bounding box center [509, 180] width 6 height 6
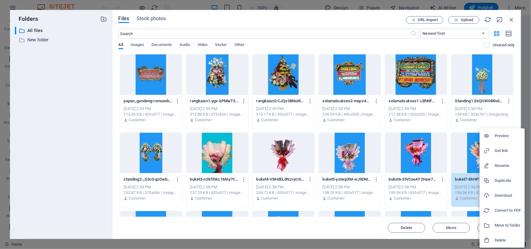
click at [497, 153] on h6 "Get link" at bounding box center [508, 150] width 26 height 7
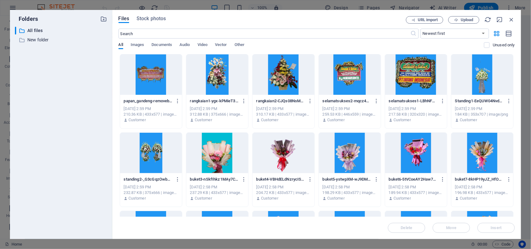
click at [489, 198] on div "Customer" at bounding box center [482, 199] width 54 height 6
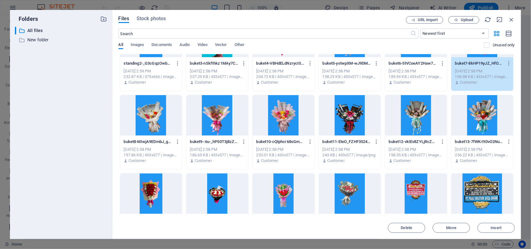
scroll to position [117, 0]
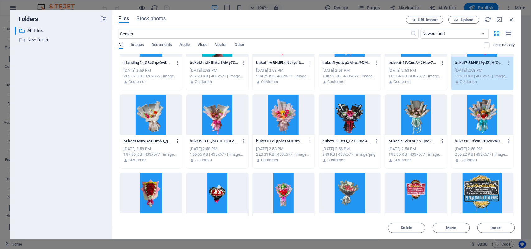
click at [176, 140] on icon "button" at bounding box center [178, 141] width 6 height 6
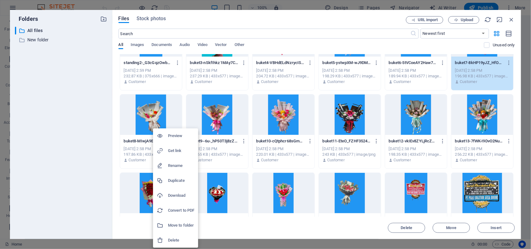
click at [176, 149] on h6 "Get link" at bounding box center [181, 150] width 26 height 7
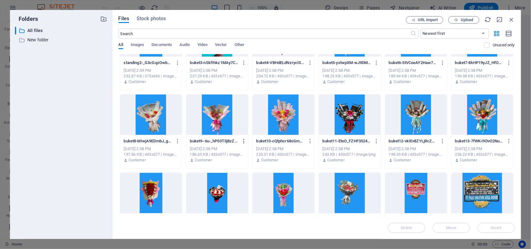
click at [244, 140] on icon "button" at bounding box center [244, 141] width 6 height 6
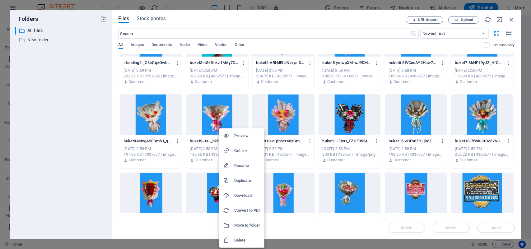
click at [243, 148] on h6 "Get link" at bounding box center [247, 150] width 26 height 7
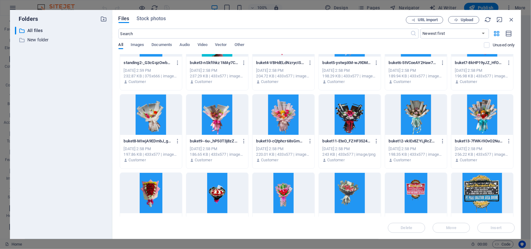
drag, startPoint x: 276, startPoint y: 151, endPoint x: 291, endPoint y: 150, distance: 14.7
click at [276, 151] on div "[DATE] 2:58 PM" at bounding box center [283, 149] width 54 height 6
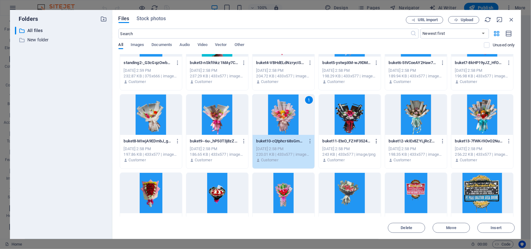
click at [376, 143] on icon "button" at bounding box center [377, 141] width 6 height 6
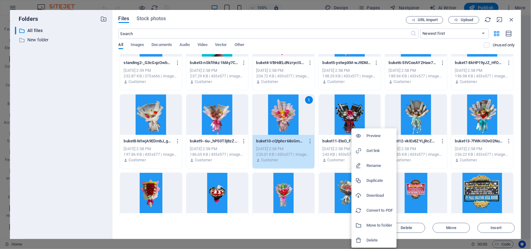
click at [378, 153] on h6 "Get link" at bounding box center [380, 150] width 26 height 7
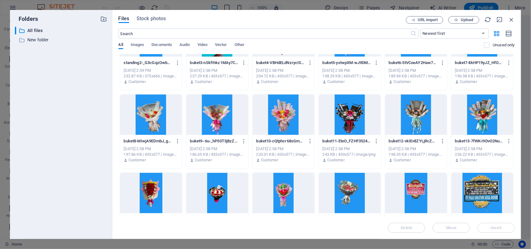
drag, startPoint x: 273, startPoint y: 157, endPoint x: 279, endPoint y: 156, distance: 6.0
click at [273, 157] on p "Customer" at bounding box center [269, 160] width 17 height 6
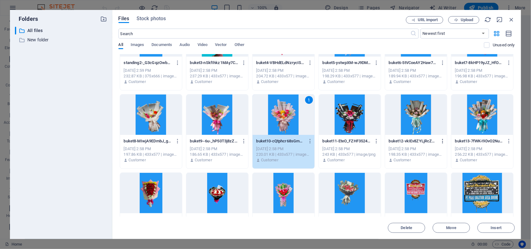
click at [441, 140] on icon "button" at bounding box center [443, 141] width 6 height 6
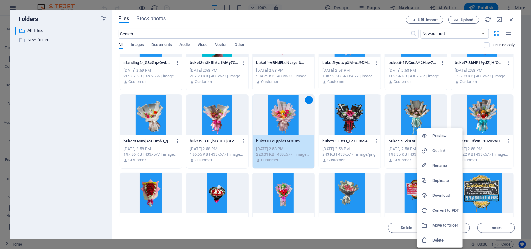
click at [438, 150] on h6 "Get link" at bounding box center [446, 150] width 26 height 7
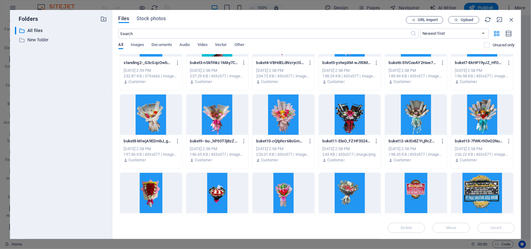
click at [402, 190] on div at bounding box center [416, 193] width 62 height 40
click at [509, 139] on icon "button" at bounding box center [509, 141] width 6 height 6
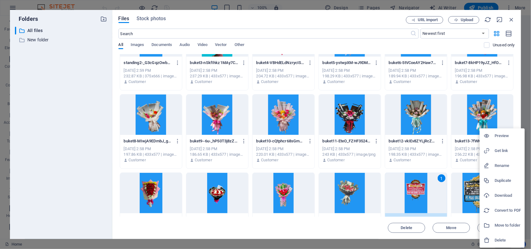
click at [500, 151] on h6 "Get link" at bounding box center [508, 150] width 26 height 7
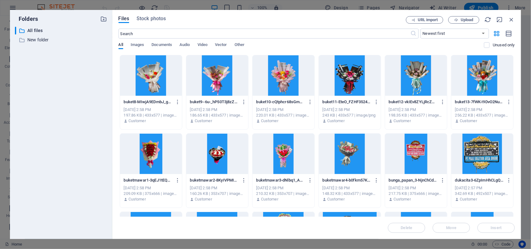
scroll to position [194, 0]
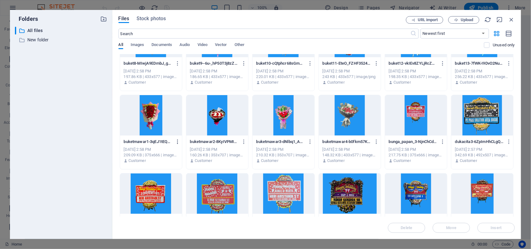
click at [177, 141] on icon "button" at bounding box center [178, 142] width 6 height 6
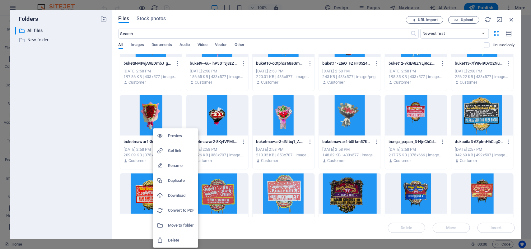
click at [177, 151] on h6 "Get link" at bounding box center [181, 150] width 26 height 7
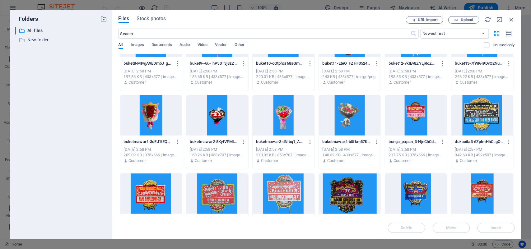
click at [276, 134] on div at bounding box center [284, 115] width 62 height 40
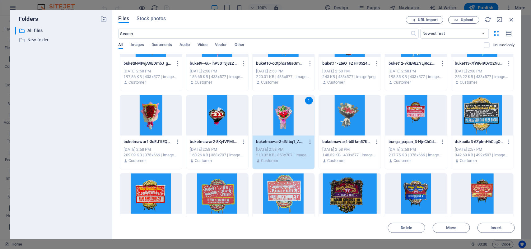
click at [309, 141] on icon "button" at bounding box center [310, 142] width 6 height 6
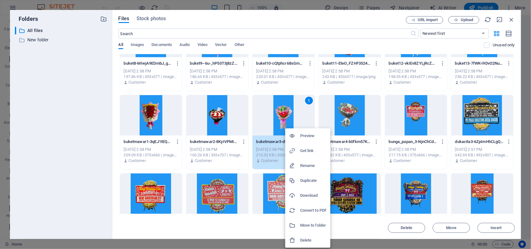
click at [309, 148] on h6 "Get link" at bounding box center [313, 150] width 26 height 7
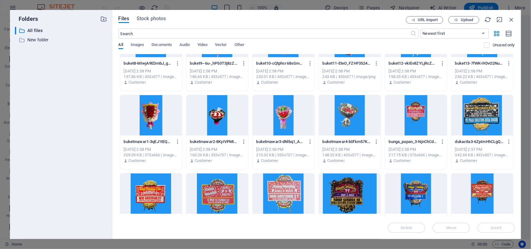
drag, startPoint x: 281, startPoint y: 136, endPoint x: 304, endPoint y: 133, distance: 23.6
click at [281, 136] on div "buketmawar3-dNlbq1_A7xDeGEIYgEAXPw.png buketmawar3-dNlbq1_A7xDeGEIYgEAXPw.png […" at bounding box center [284, 152] width 62 height 32
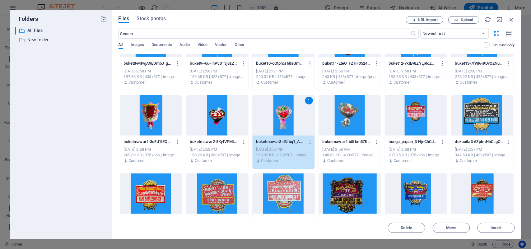
click at [408, 122] on div at bounding box center [416, 115] width 62 height 40
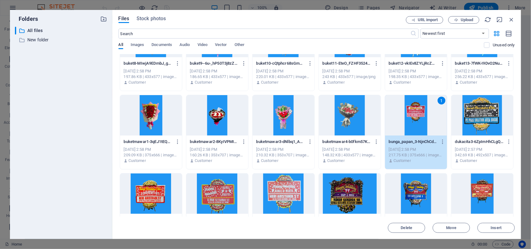
click at [411, 118] on div "1" at bounding box center [416, 115] width 62 height 40
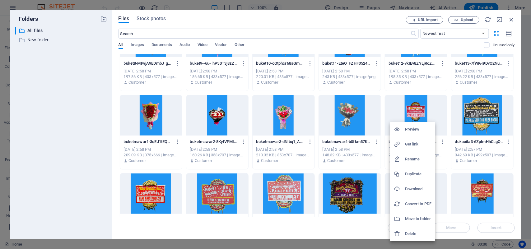
click at [411, 131] on h6 "Preview" at bounding box center [418, 129] width 26 height 7
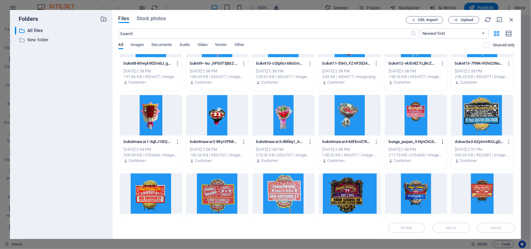
click at [441, 141] on icon "button" at bounding box center [443, 142] width 6 height 6
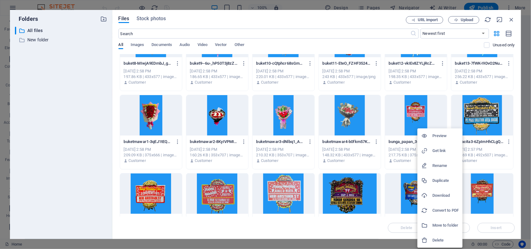
click at [438, 149] on h6 "Get link" at bounding box center [446, 150] width 26 height 7
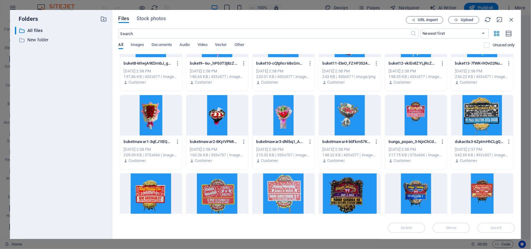
click at [271, 125] on div at bounding box center [284, 115] width 62 height 40
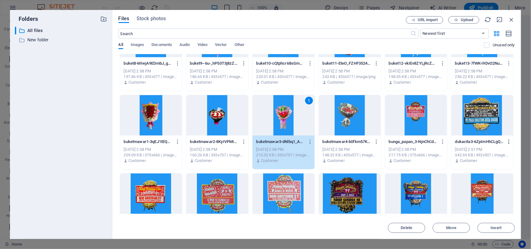
click at [508, 143] on icon "button" at bounding box center [509, 142] width 6 height 6
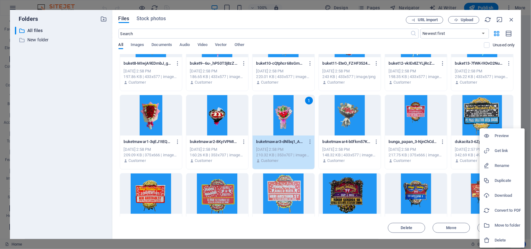
click at [507, 148] on h6 "Get link" at bounding box center [508, 150] width 26 height 7
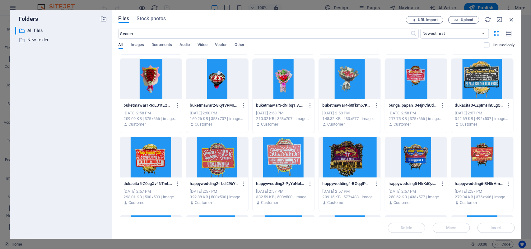
scroll to position [311, 0]
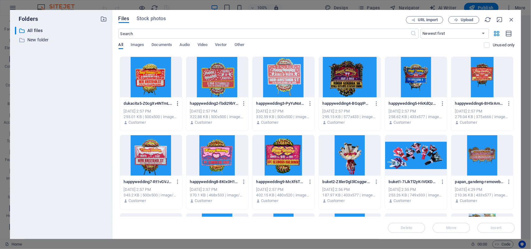
click at [176, 102] on icon "button" at bounding box center [178, 104] width 6 height 6
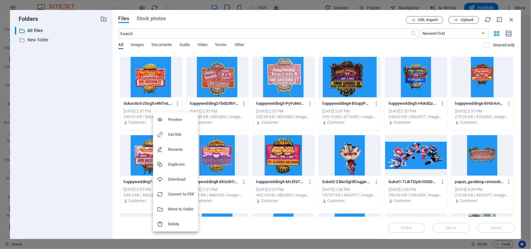
click at [168, 134] on h6 "Get link" at bounding box center [181, 134] width 26 height 7
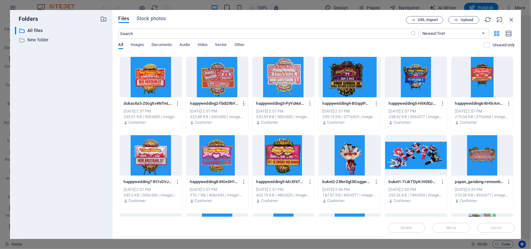
click at [245, 104] on icon "button" at bounding box center [244, 104] width 6 height 6
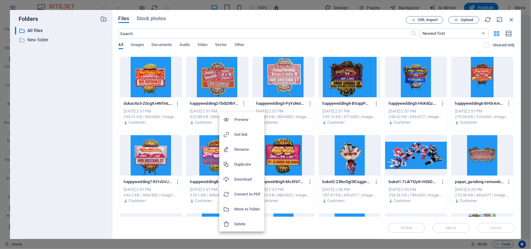
click at [245, 134] on h6 "Get link" at bounding box center [247, 134] width 26 height 7
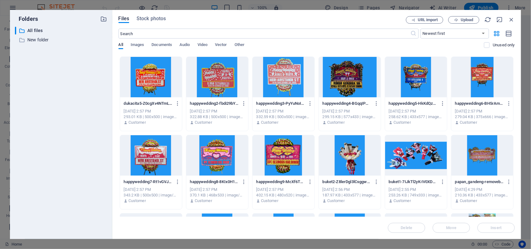
click at [269, 91] on div at bounding box center [284, 77] width 62 height 40
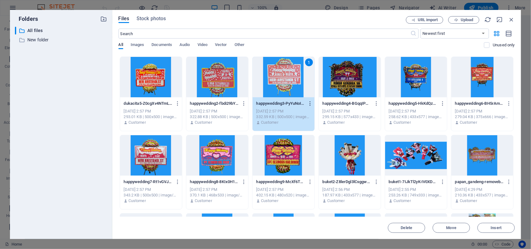
click at [308, 102] on icon "button" at bounding box center [310, 104] width 6 height 6
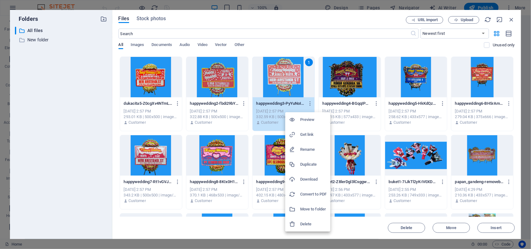
click at [309, 132] on h6 "Get link" at bounding box center [313, 134] width 26 height 7
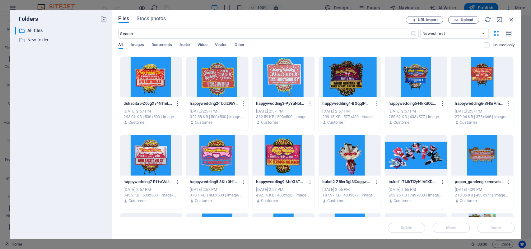
drag, startPoint x: 279, startPoint y: 97, endPoint x: 283, endPoint y: 97, distance: 4.1
click at [279, 97] on div "happywedding3-PyYuNoIWDAdiWjYCTIvORg.png happywedding3-PyYuNoIWDAdiWjYCTIvORg.p…" at bounding box center [284, 113] width 62 height 32
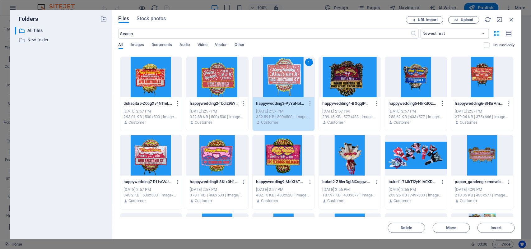
click at [377, 103] on icon "button" at bounding box center [377, 104] width 6 height 6
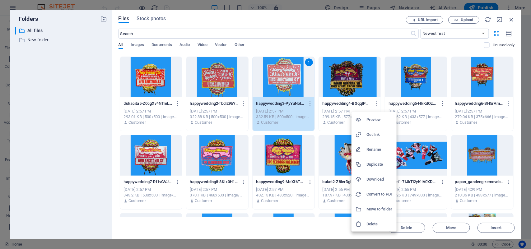
click at [377, 135] on h6 "Get link" at bounding box center [380, 134] width 26 height 7
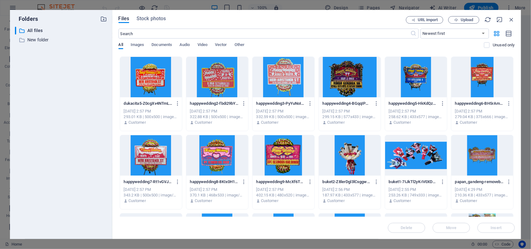
drag, startPoint x: 159, startPoint y: 147, endPoint x: 293, endPoint y: 129, distance: 134.9
click at [159, 147] on div at bounding box center [151, 155] width 62 height 40
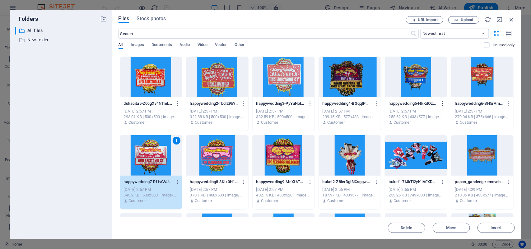
click at [441, 103] on icon "button" at bounding box center [443, 104] width 6 height 6
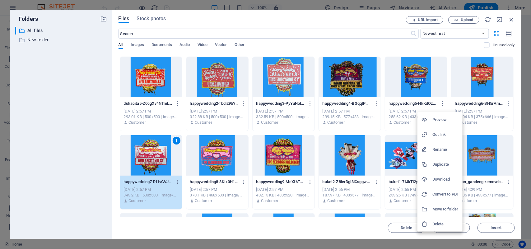
click at [439, 132] on h6 "Get link" at bounding box center [446, 134] width 26 height 7
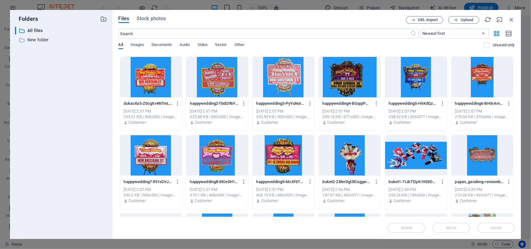
click at [243, 149] on div at bounding box center [217, 155] width 62 height 40
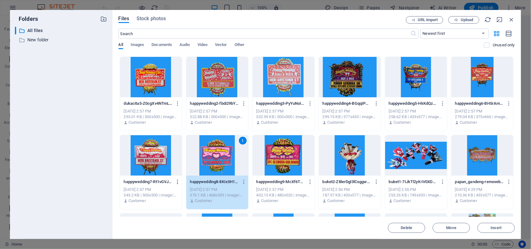
click at [176, 183] on icon "button" at bounding box center [178, 182] width 6 height 6
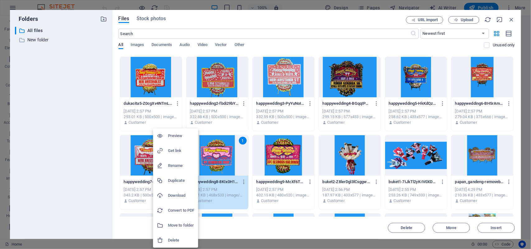
click at [173, 149] on h6 "Get link" at bounding box center [181, 150] width 26 height 7
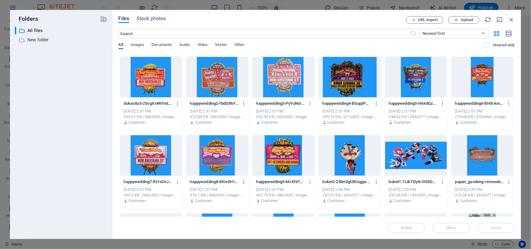
click at [271, 164] on div at bounding box center [284, 155] width 62 height 40
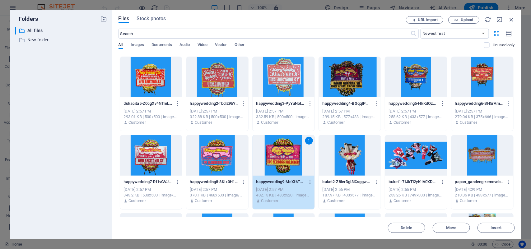
click at [291, 159] on div "1" at bounding box center [284, 155] width 62 height 40
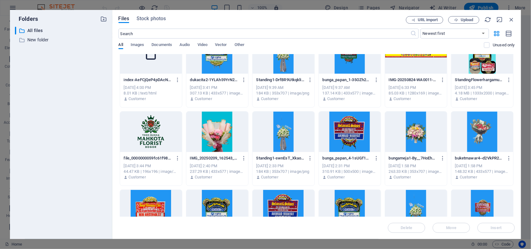
scroll to position [506, 0]
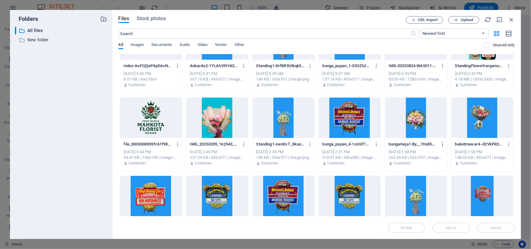
click at [441, 145] on icon "button" at bounding box center [443, 145] width 6 height 6
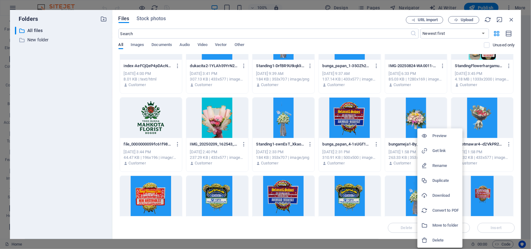
click at [440, 148] on h6 "Get link" at bounding box center [446, 150] width 26 height 7
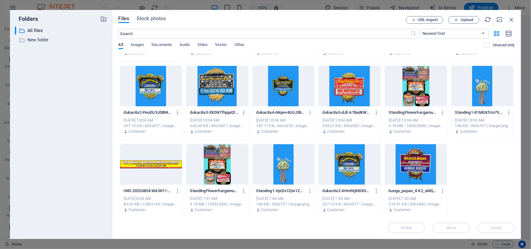
scroll to position [853, 0]
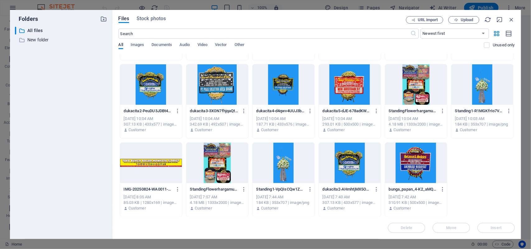
click at [175, 104] on div at bounding box center [151, 84] width 62 height 40
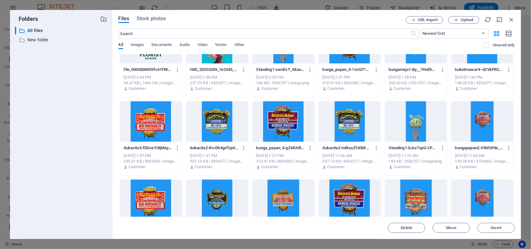
scroll to position [658, 0]
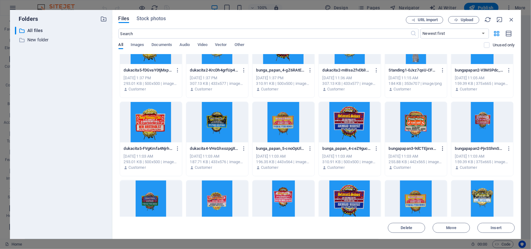
click at [442, 148] on icon "button" at bounding box center [443, 149] width 6 height 6
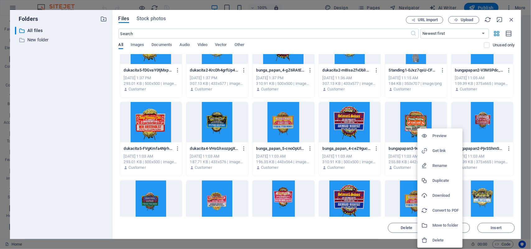
click at [442, 149] on h6 "Get link" at bounding box center [446, 150] width 26 height 7
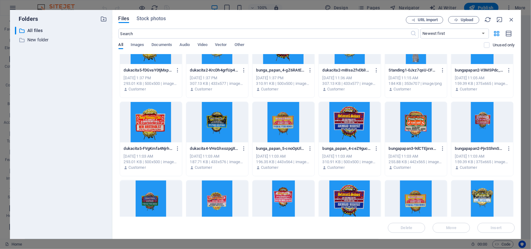
click at [267, 130] on div at bounding box center [284, 122] width 62 height 40
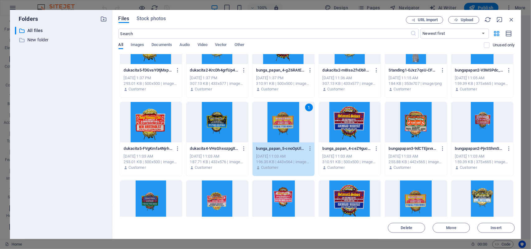
click at [298, 203] on div at bounding box center [284, 200] width 62 height 40
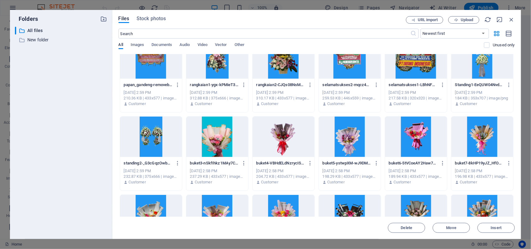
scroll to position [0, 0]
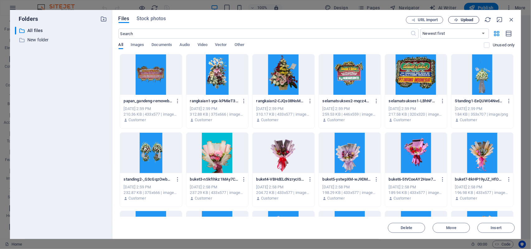
click at [467, 20] on span "Upload" at bounding box center [467, 20] width 13 height 4
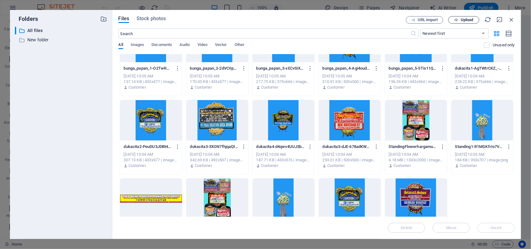
scroll to position [583, 0]
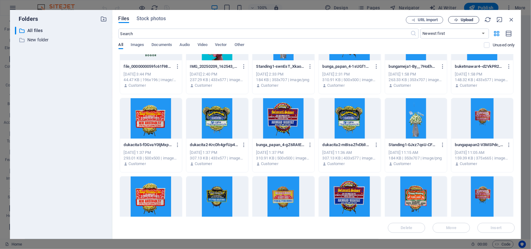
click at [457, 21] on icon "button" at bounding box center [456, 20] width 4 height 4
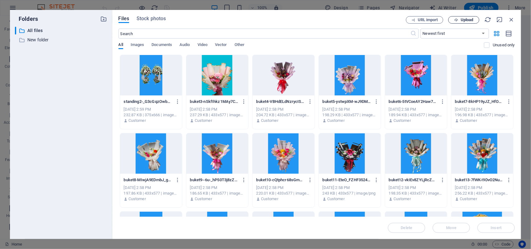
scroll to position [0, 0]
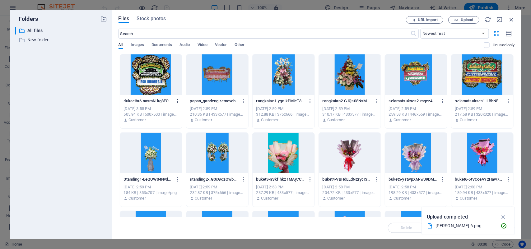
click at [177, 101] on icon "button" at bounding box center [178, 101] width 6 height 6
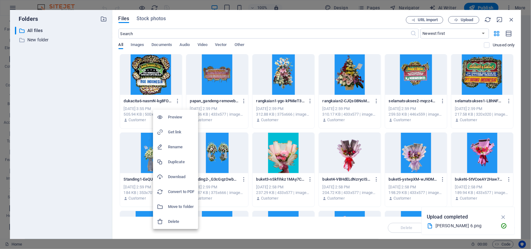
click at [171, 133] on h6 "Get link" at bounding box center [181, 132] width 26 height 7
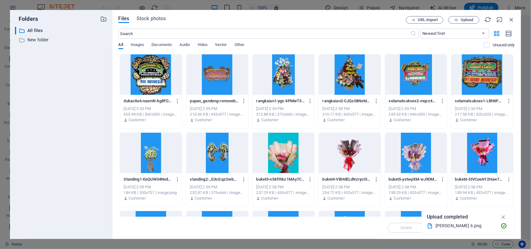
click at [250, 48] on div "All Images Documents Audio Video Vector Other" at bounding box center [302, 48] width 366 height 12
click at [457, 20] on icon "button" at bounding box center [456, 20] width 4 height 4
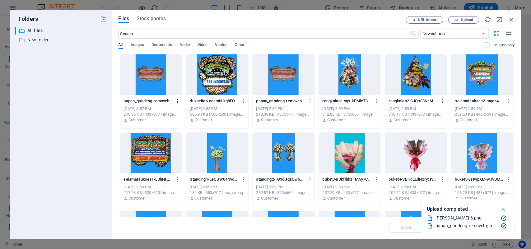
click at [178, 101] on icon "button" at bounding box center [178, 101] width 6 height 6
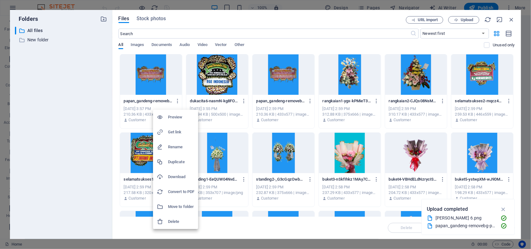
click at [181, 220] on h6 "Delete" at bounding box center [181, 221] width 26 height 7
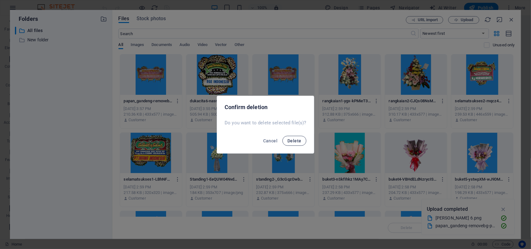
click at [300, 140] on span "Delete" at bounding box center [295, 140] width 14 height 5
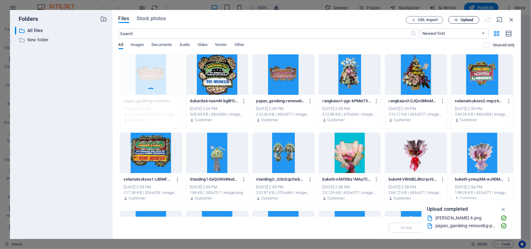
click at [470, 19] on span "Upload" at bounding box center [467, 20] width 13 height 4
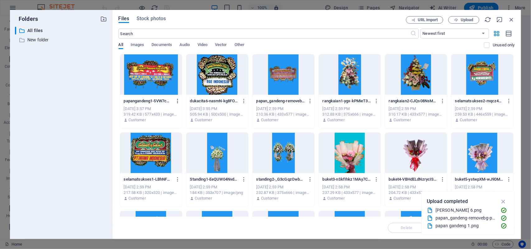
click at [178, 100] on icon "button" at bounding box center [178, 101] width 6 height 6
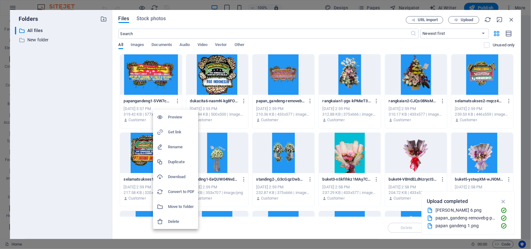
click at [175, 133] on h6 "Get link" at bounding box center [181, 132] width 26 height 7
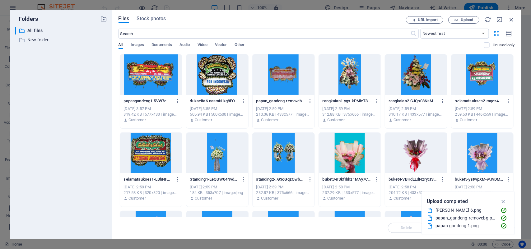
click at [257, 21] on div "Files Stock photos" at bounding box center [263, 19] width 288 height 7
click at [460, 18] on span "Upload" at bounding box center [464, 20] width 26 height 4
click at [504, 201] on icon "button" at bounding box center [503, 201] width 7 height 7
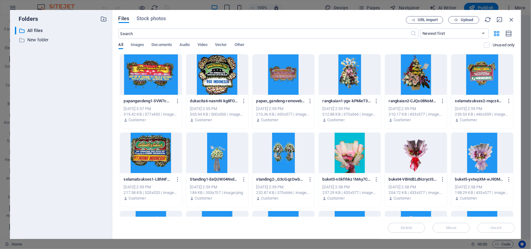
scroll to position [156, 0]
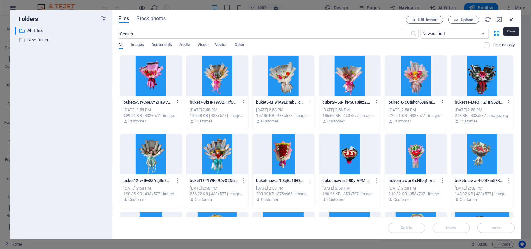
click at [511, 19] on icon "button" at bounding box center [511, 19] width 7 height 7
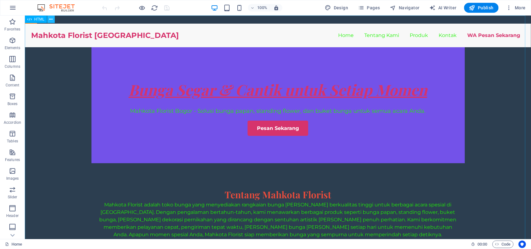
click at [49, 18] on icon at bounding box center [50, 19] width 3 height 7
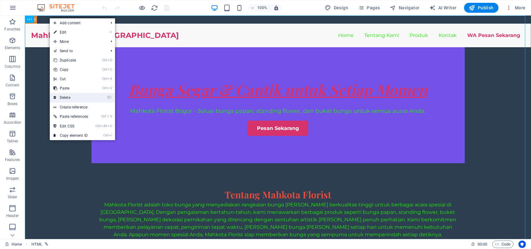
click at [75, 97] on link "⌦ Delete" at bounding box center [71, 97] width 42 height 9
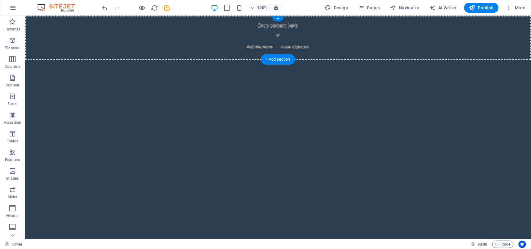
click at [251, 45] on span "Add elements" at bounding box center [259, 46] width 31 height 9
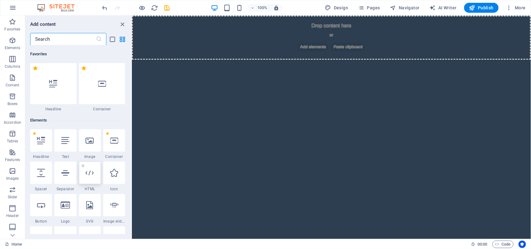
click at [89, 181] on div at bounding box center [90, 173] width 22 height 22
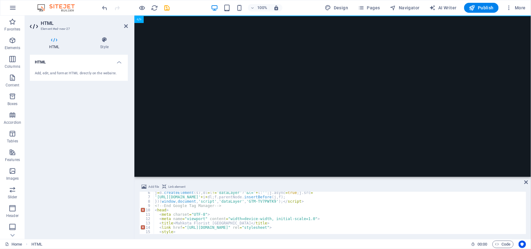
scroll to position [23, 0]
click at [164, 185] on icon at bounding box center [164, 186] width 4 height 7
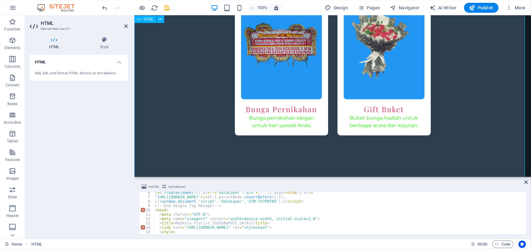
scroll to position [3617, 0]
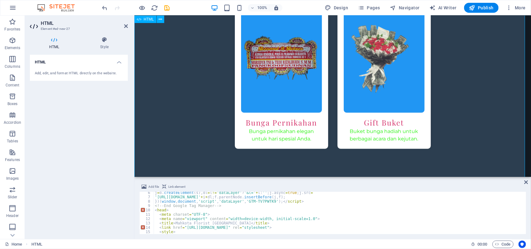
type textarea "<a href="#ed-new-27" class="wv-link-elm"></a>"
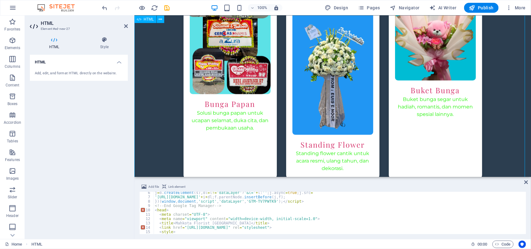
scroll to position [3423, 0]
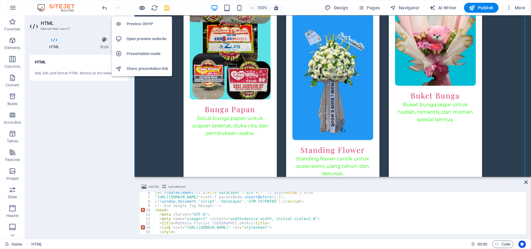
click at [139, 8] on icon "button" at bounding box center [142, 7] width 7 height 7
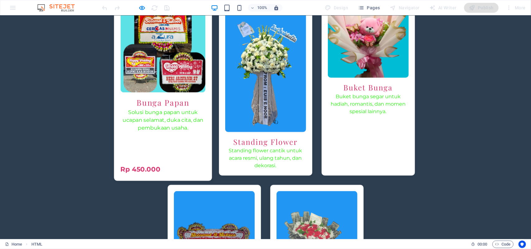
click at [164, 89] on img at bounding box center [162, 29] width 85 height 128
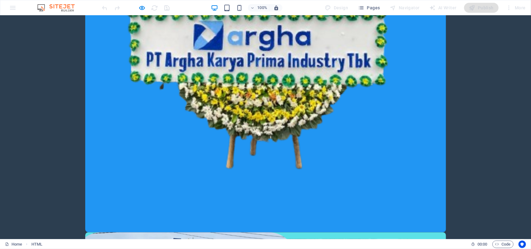
scroll to position [1906, 0]
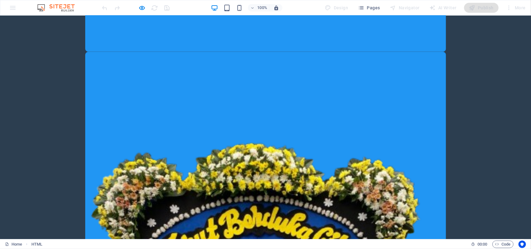
scroll to position [1634, 0]
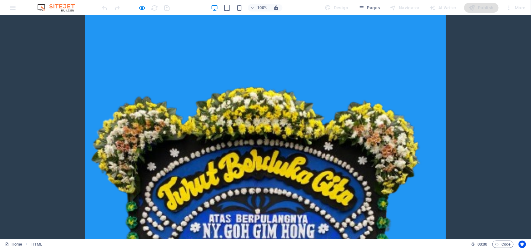
click at [439, 151] on img at bounding box center [265, 235] width 361 height 481
click at [390, 149] on img at bounding box center [265, 235] width 361 height 481
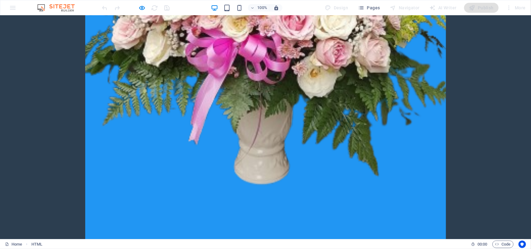
scroll to position [3034, 0]
